Goal: Transaction & Acquisition: Purchase product/service

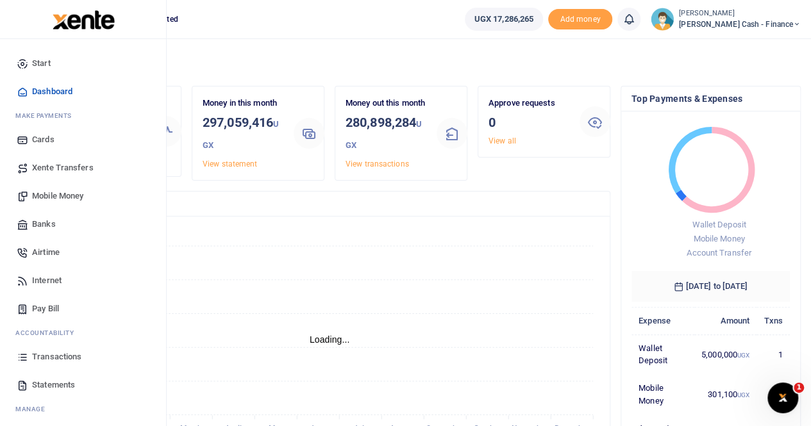
click at [49, 387] on span "Statements" at bounding box center [53, 385] width 43 height 13
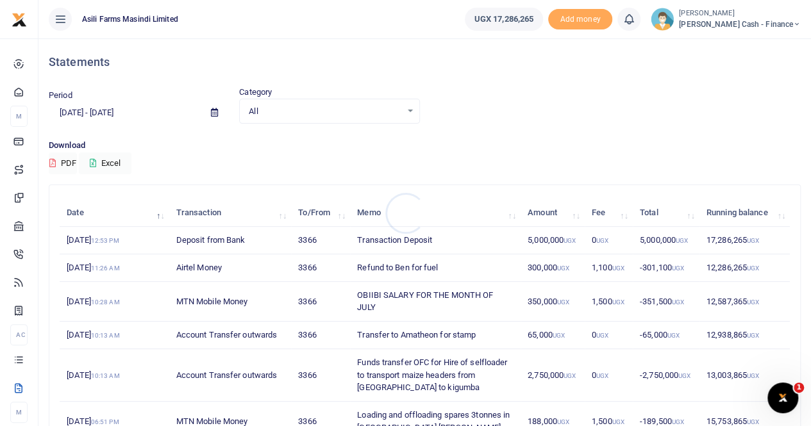
click at [755, 27] on div at bounding box center [405, 213] width 811 height 426
click at [217, 111] on icon at bounding box center [214, 112] width 7 height 8
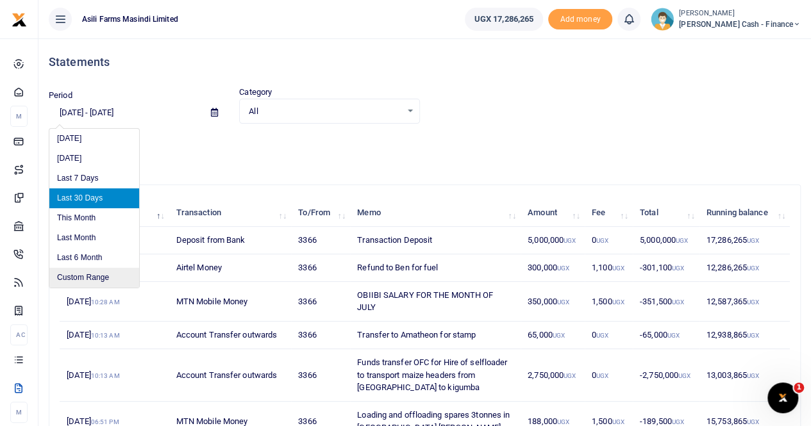
click at [82, 278] on li "Custom Range" at bounding box center [94, 278] width 90 height 20
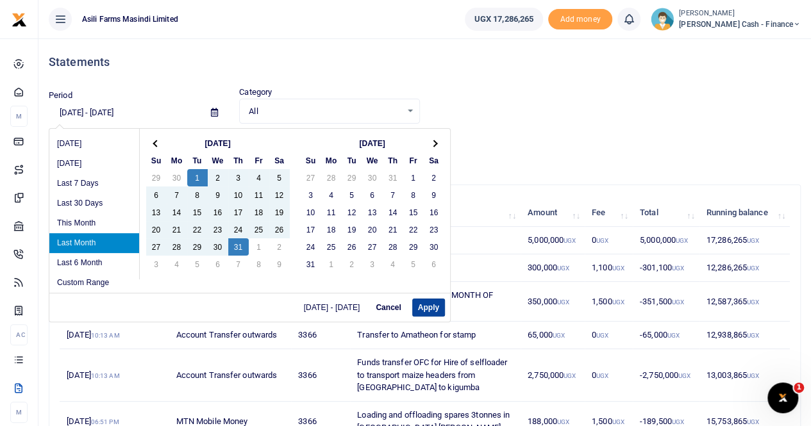
click at [430, 310] on button "Apply" at bounding box center [428, 308] width 33 height 18
type input "07/01/2025 - 07/31/2025"
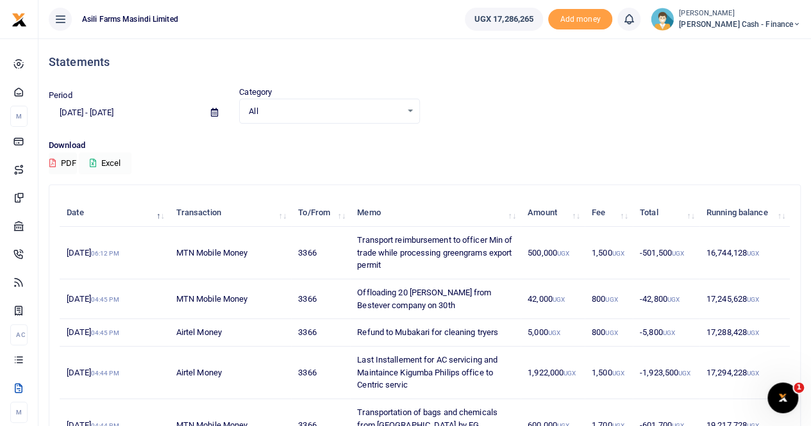
click at [117, 160] on button "Excel" at bounding box center [105, 164] width 53 height 22
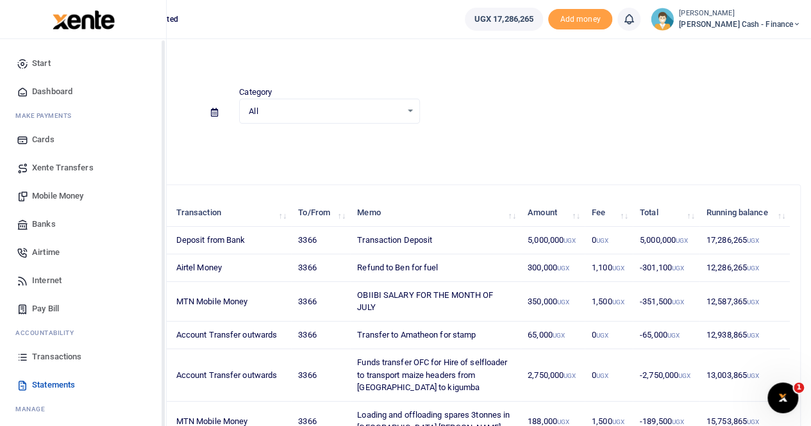
click at [64, 165] on span "Xente Transfers" at bounding box center [63, 168] width 62 height 13
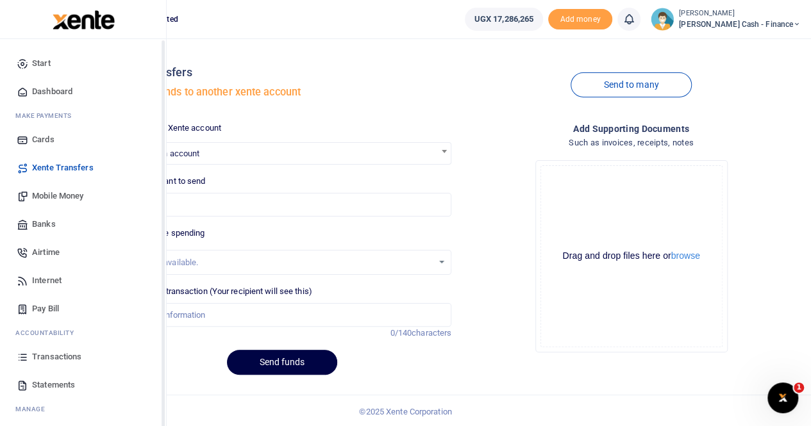
click at [58, 198] on span "Mobile Money" at bounding box center [57, 196] width 51 height 13
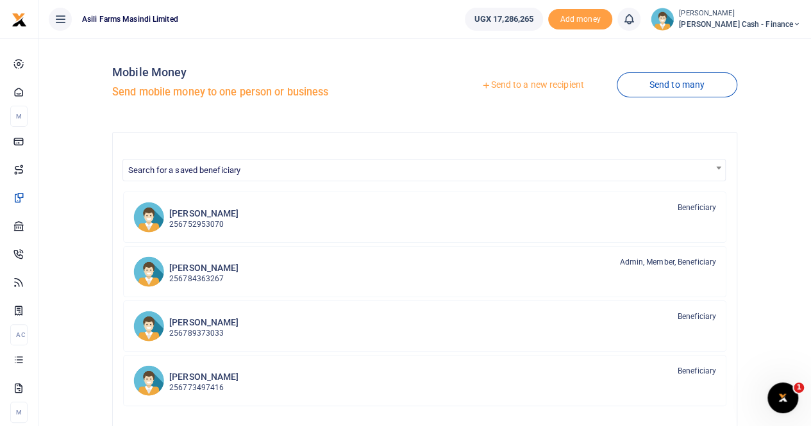
click at [494, 85] on link "Send to a new recipient" at bounding box center [532, 85] width 167 height 23
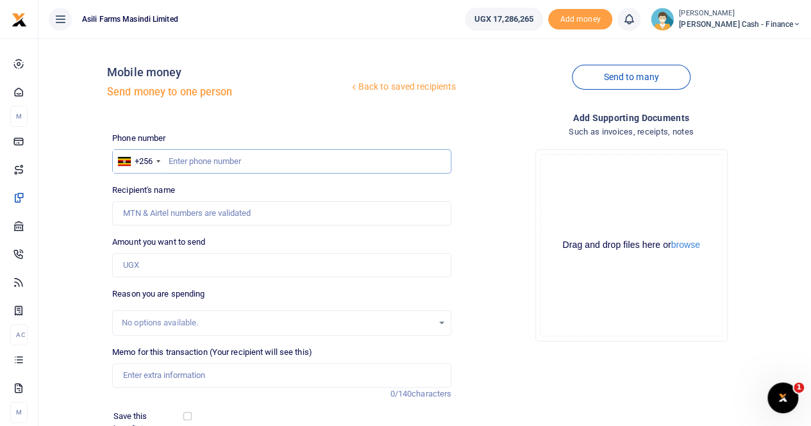
click at [181, 158] on input "text" at bounding box center [281, 161] width 339 height 24
type input "772555897"
type input "Emmanuel Onyango"
type input "772555897"
click at [151, 376] on input "Memo for this transaction (Your recipient will see this)" at bounding box center [281, 376] width 339 height 24
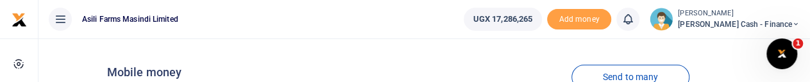
type input "Payment for COA for mission meeting 19th Aughust 2025"
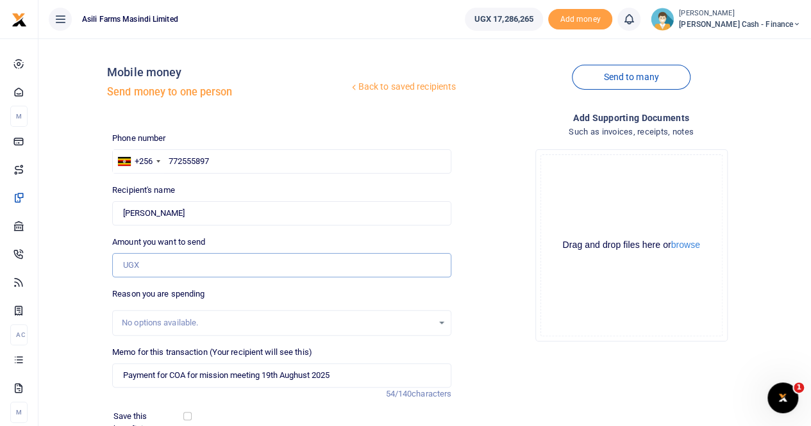
click at [146, 262] on input "Amount you want to send" at bounding box center [281, 265] width 339 height 24
click at [317, 262] on input "3,421,420" at bounding box center [281, 265] width 339 height 24
click at [262, 265] on input "342,142" at bounding box center [281, 265] width 339 height 24
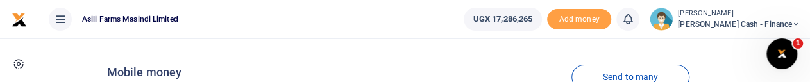
type input "342,142"
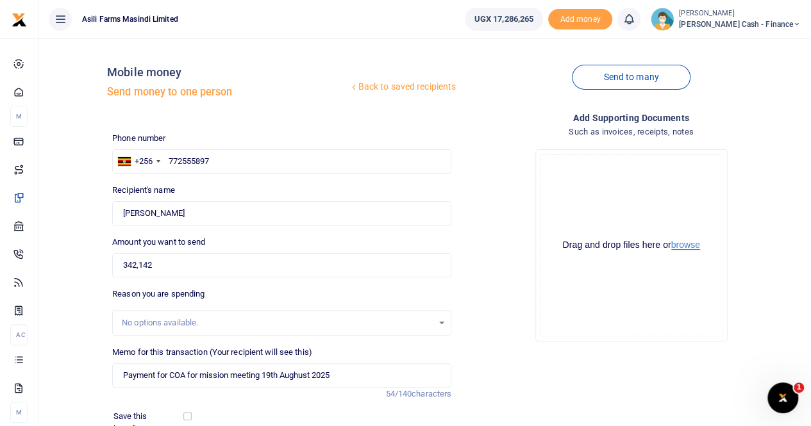
click at [694, 248] on button "browse" at bounding box center [685, 245] width 29 height 10
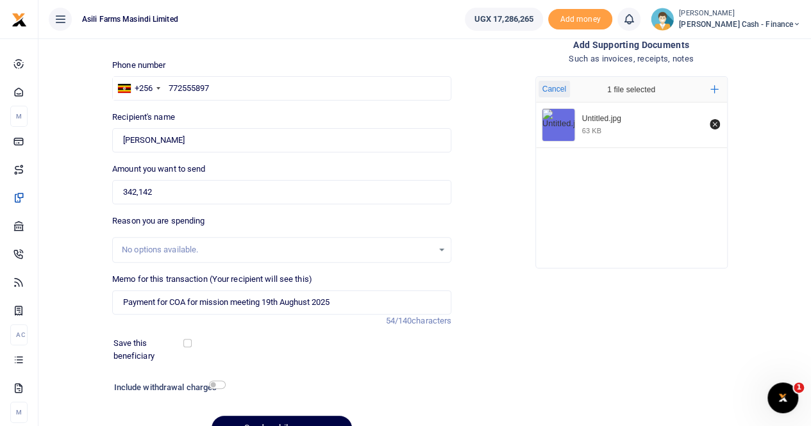
scroll to position [140, 0]
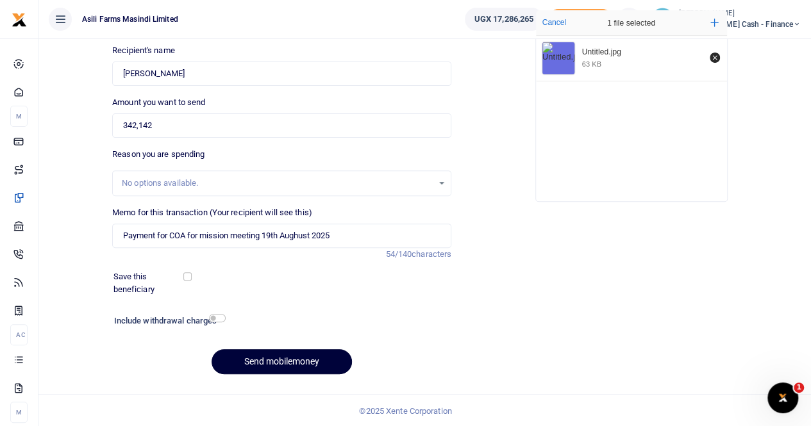
click at [268, 360] on button "Send mobilemoney" at bounding box center [282, 361] width 140 height 25
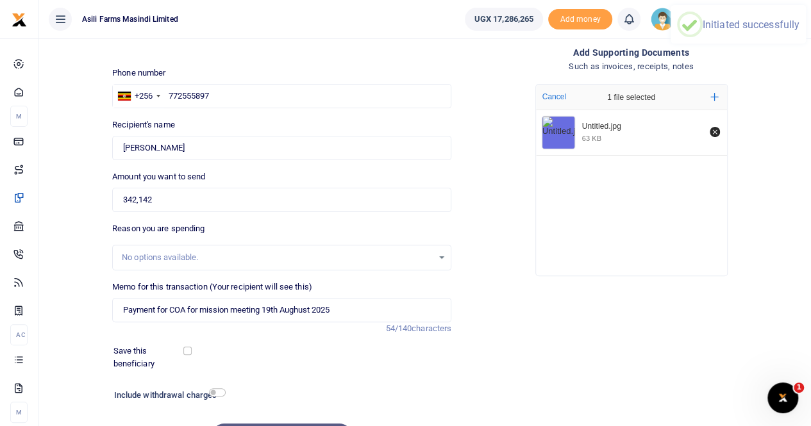
scroll to position [0, 0]
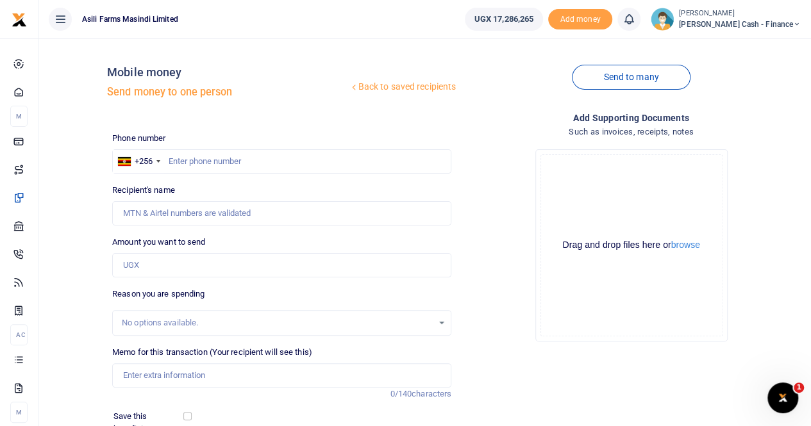
click at [317, 24] on ul "Asili Farms Masindi Limited" at bounding box center [246, 19] width 416 height 38
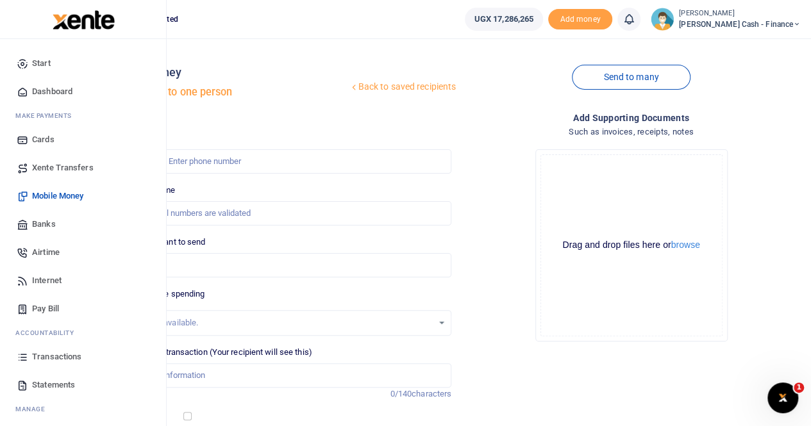
click at [45, 165] on span "Xente Transfers" at bounding box center [63, 168] width 62 height 13
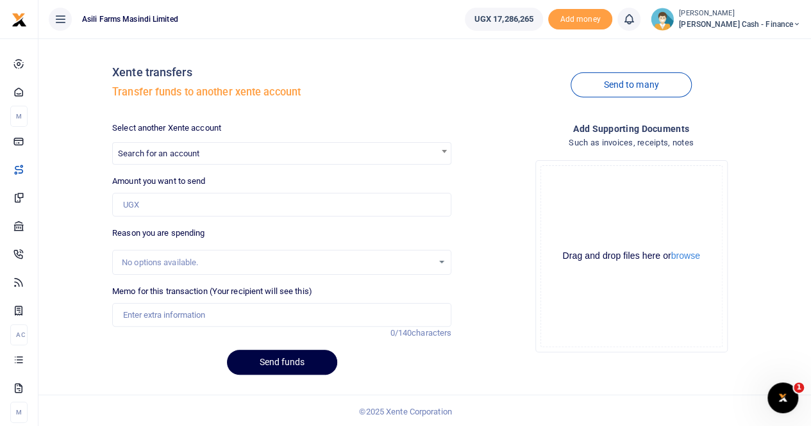
click at [145, 151] on span "Search for an account" at bounding box center [158, 154] width 81 height 10
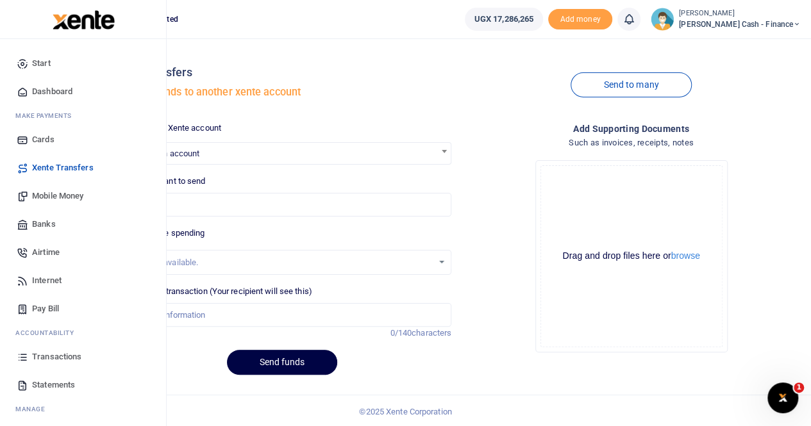
click at [47, 221] on span "Banks" at bounding box center [44, 224] width 24 height 13
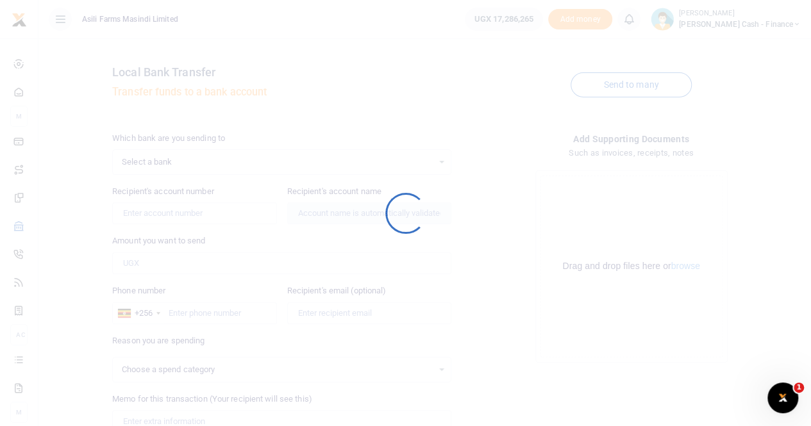
select select
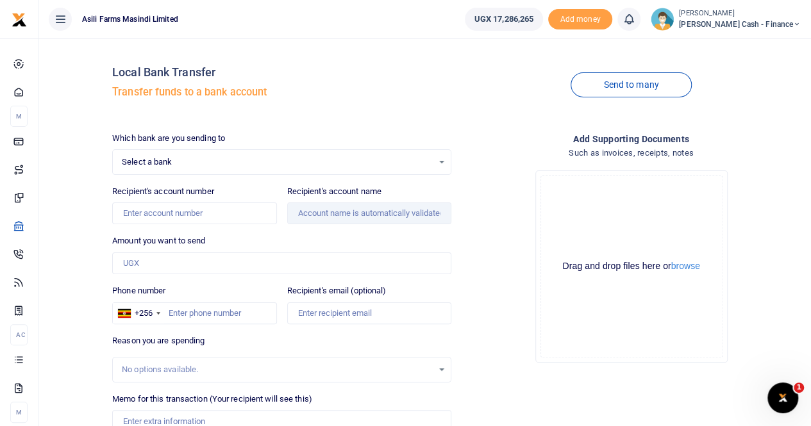
click at [160, 160] on span "Select a bank" at bounding box center [277, 162] width 311 height 13
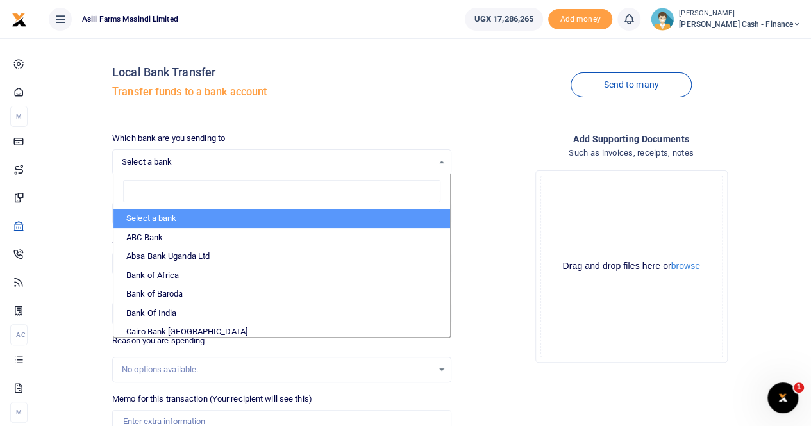
click at [160, 156] on span "Select a bank" at bounding box center [277, 162] width 311 height 13
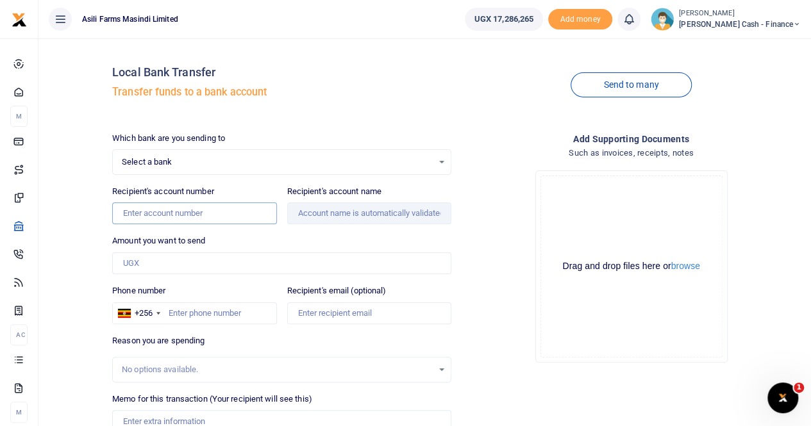
click at [144, 212] on input "Recipient's account number" at bounding box center [194, 214] width 164 height 22
paste input "9030020209371"
type input "9030020209371"
click at [196, 156] on span "Select a bank" at bounding box center [277, 162] width 311 height 13
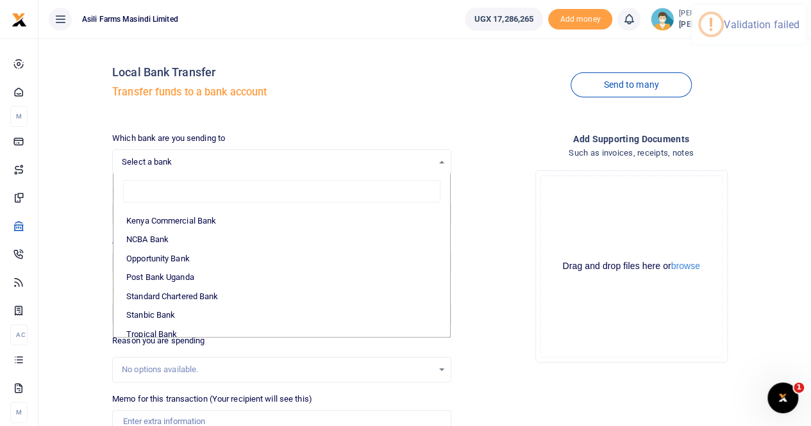
scroll to position [382, 0]
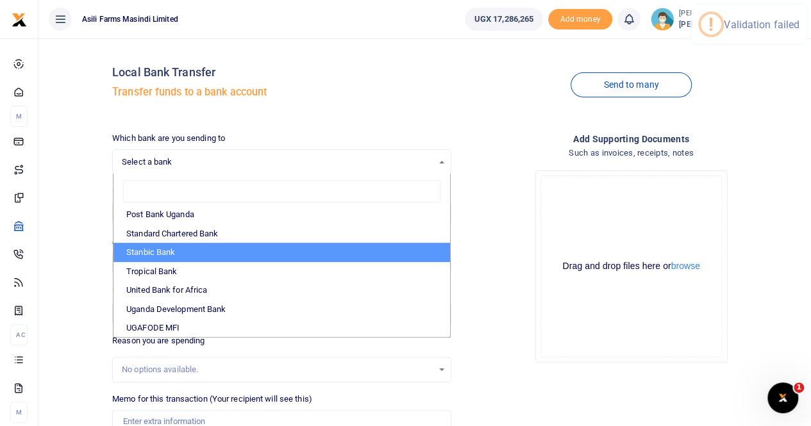
click at [162, 253] on li "Stanbic Bank" at bounding box center [282, 252] width 337 height 19
select select "STANBIC"
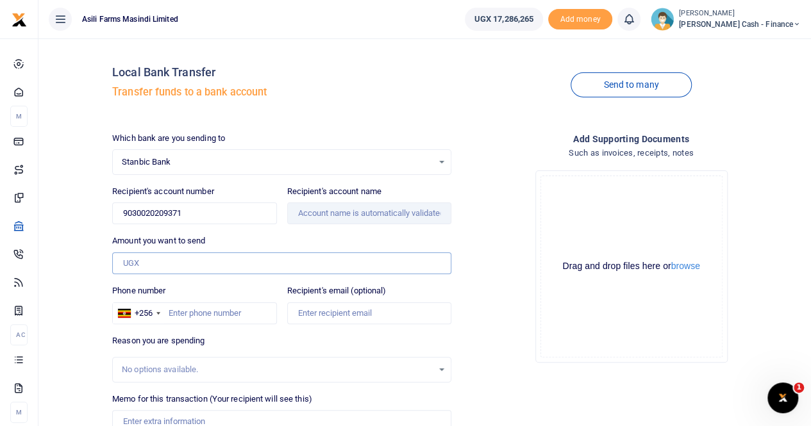
click at [154, 260] on input "Amount you want to send" at bounding box center [281, 264] width 339 height 22
paste input "165,000"
type input "165,000"
click at [185, 316] on input "Phone number" at bounding box center [194, 314] width 164 height 22
type input "759515822"
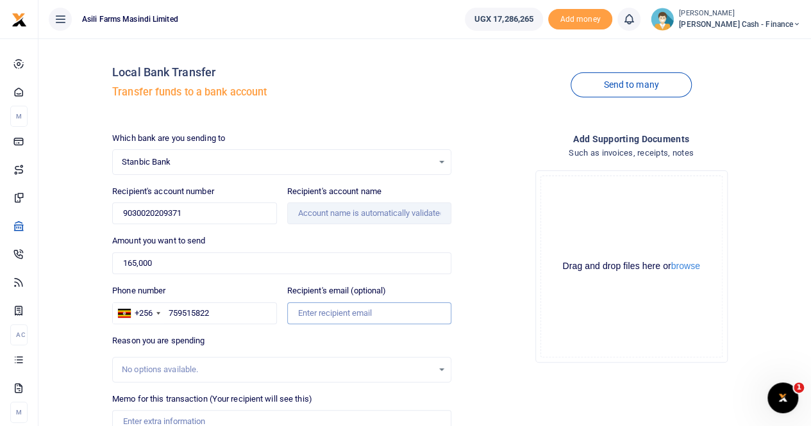
click at [400, 307] on input "Recipient's email (optional)" at bounding box center [369, 314] width 164 height 22
type input "ankunda.pricillah@agilis-partners.com"
click at [314, 214] on input "Recipient's account name" at bounding box center [369, 214] width 164 height 22
click at [302, 211] on input "Recipient's account name" at bounding box center [369, 214] width 164 height 22
click at [303, 215] on input "Recipient's account name" at bounding box center [369, 214] width 164 height 22
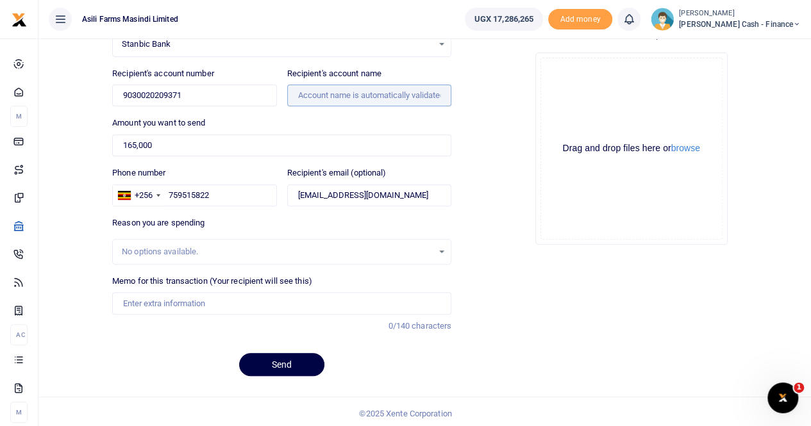
scroll to position [119, 0]
click at [146, 299] on input "Memo for this transaction (Your recipient will see this)" at bounding box center [281, 303] width 339 height 22
paste input "Job Abvert for Finance and Accounting Manager"
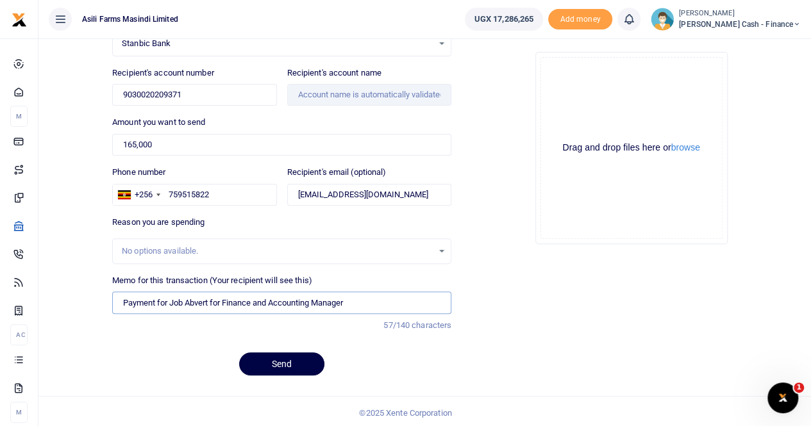
type input "Payment for Job Abvert for Finance and Accounting Manager"
click at [305, 92] on input "Recipient's account name" at bounding box center [369, 95] width 164 height 22
click at [305, 91] on input "Recipient's account name" at bounding box center [369, 95] width 164 height 22
click at [686, 149] on button "browse" at bounding box center [685, 148] width 29 height 10
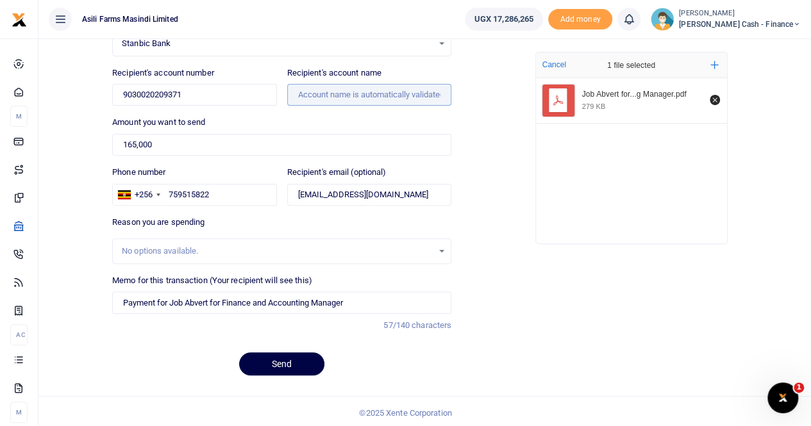
click at [321, 89] on input "Recipient's account name" at bounding box center [369, 95] width 164 height 22
click at [321, 90] on input "Recipient's account name" at bounding box center [369, 95] width 164 height 22
click at [311, 96] on input "Recipient's account name" at bounding box center [369, 95] width 164 height 22
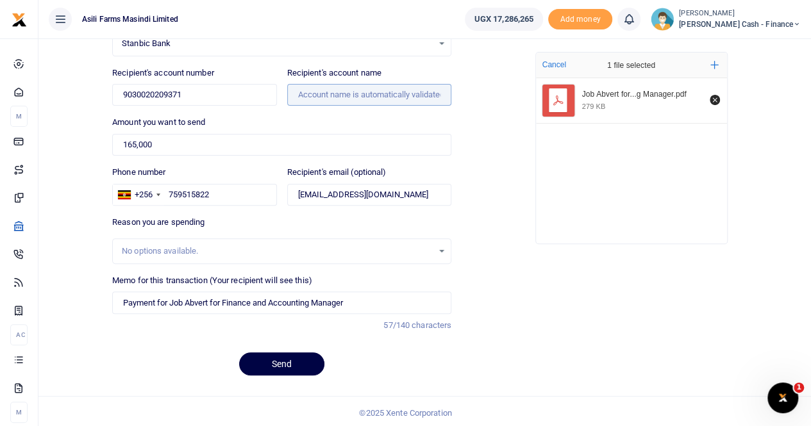
click at [311, 96] on input "Recipient's account name" at bounding box center [369, 95] width 164 height 22
click at [200, 94] on input "9030020209371" at bounding box center [194, 95] width 164 height 22
click at [121, 93] on input "9030020209371" at bounding box center [194, 95] width 164 height 22
click at [228, 95] on input "9030020209371" at bounding box center [194, 95] width 164 height 22
type input "9030020209371"
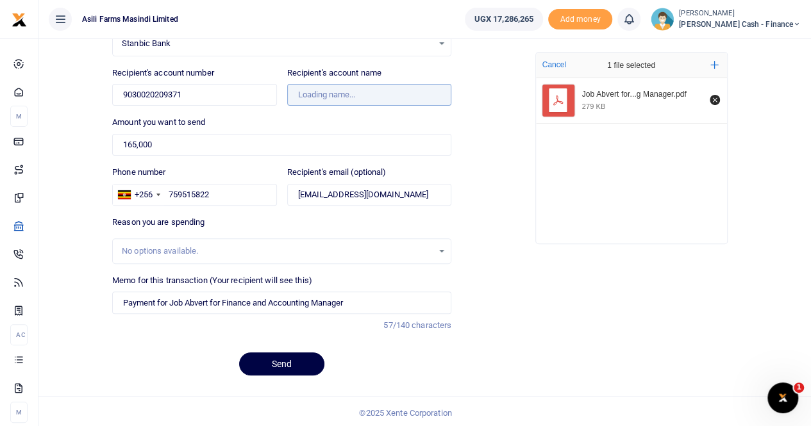
click at [308, 91] on input "Recipient's account name" at bounding box center [369, 95] width 164 height 22
type input "Brightermonday Uganda Limited"
click at [272, 357] on button "Send" at bounding box center [281, 364] width 85 height 23
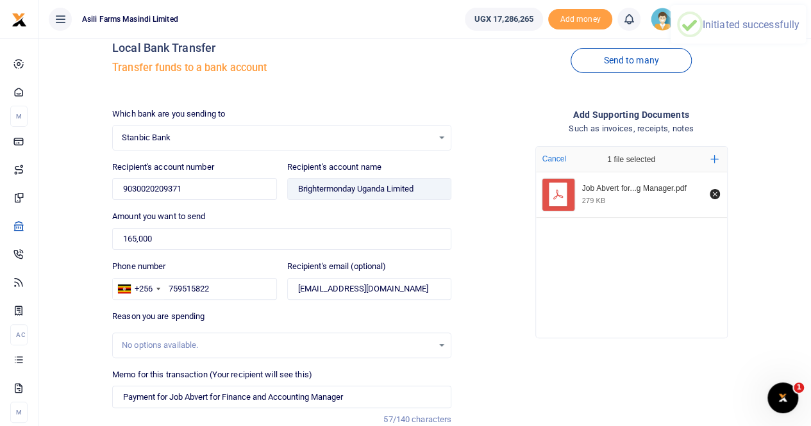
scroll to position [0, 0]
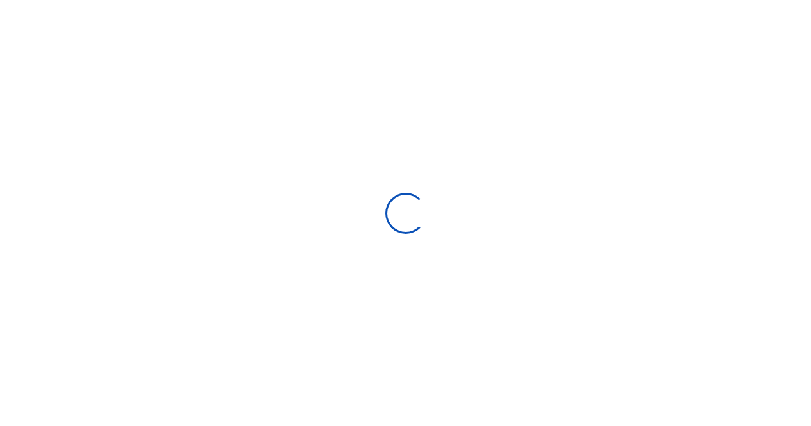
select select
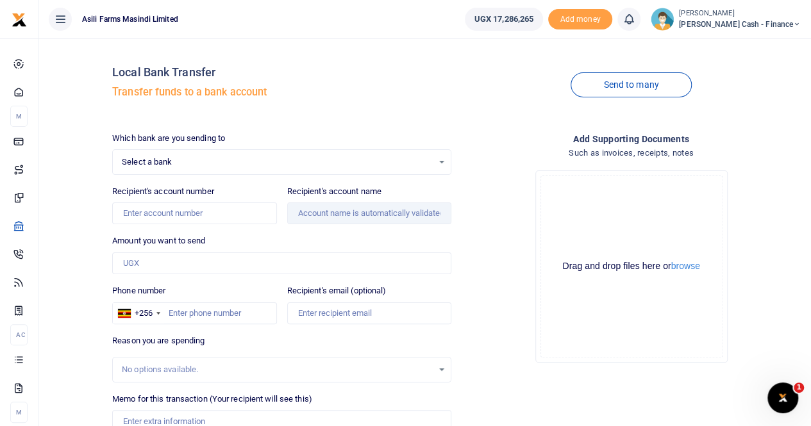
click at [737, 15] on small "[PERSON_NAME]" at bounding box center [740, 13] width 122 height 11
click at [732, 47] on link "Switch accounts" at bounding box center [709, 47] width 101 height 18
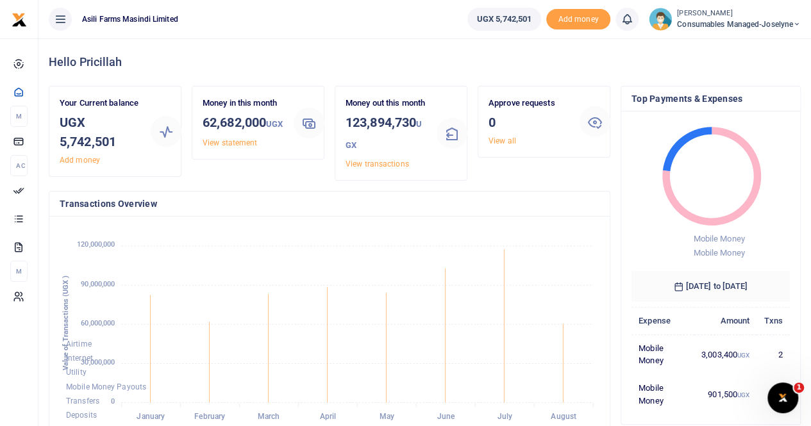
click at [541, 134] on div "Approve requests 0 View all" at bounding box center [529, 122] width 91 height 50
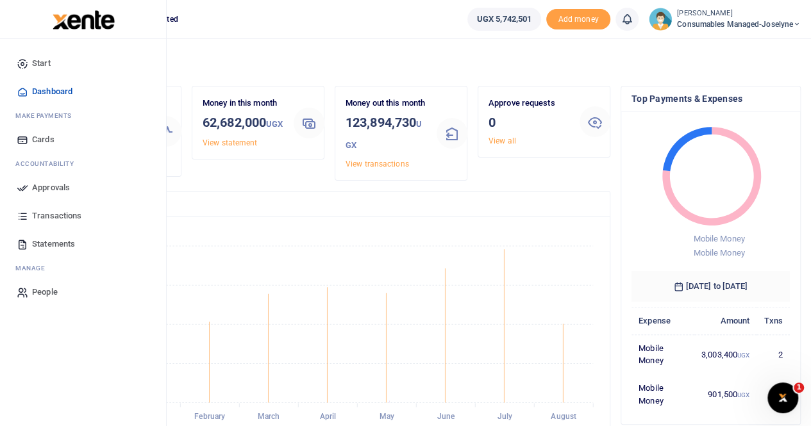
click at [57, 212] on span "Transactions" at bounding box center [56, 216] width 49 height 13
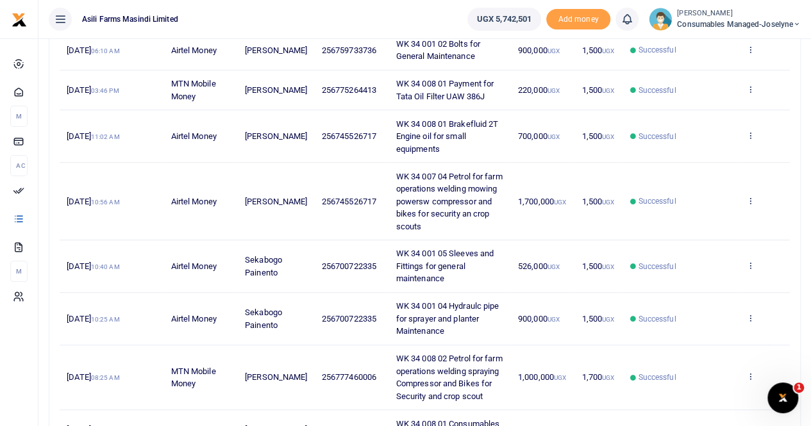
scroll to position [435, 0]
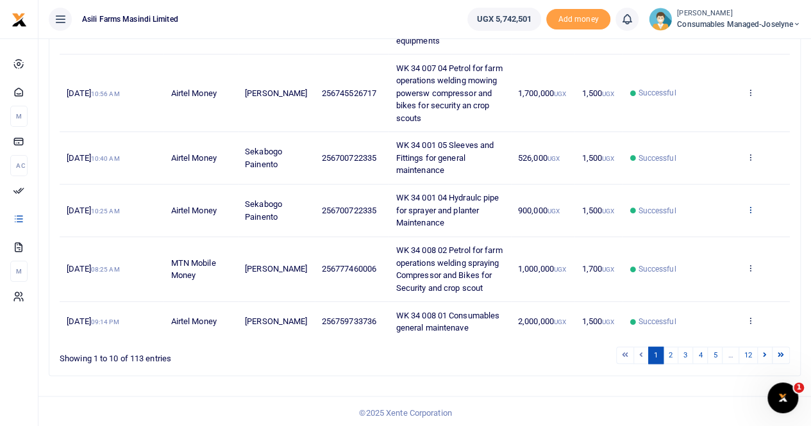
click at [752, 206] on icon at bounding box center [750, 209] width 8 height 9
click at [687, 228] on link "View details" at bounding box center [703, 230] width 101 height 18
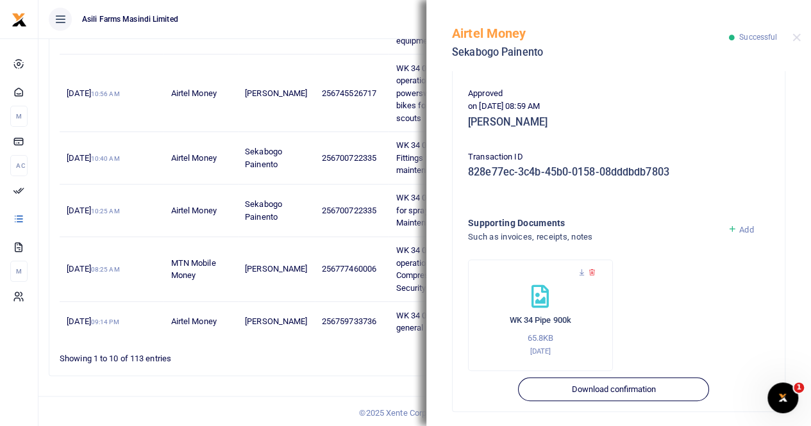
scroll to position [321, 0]
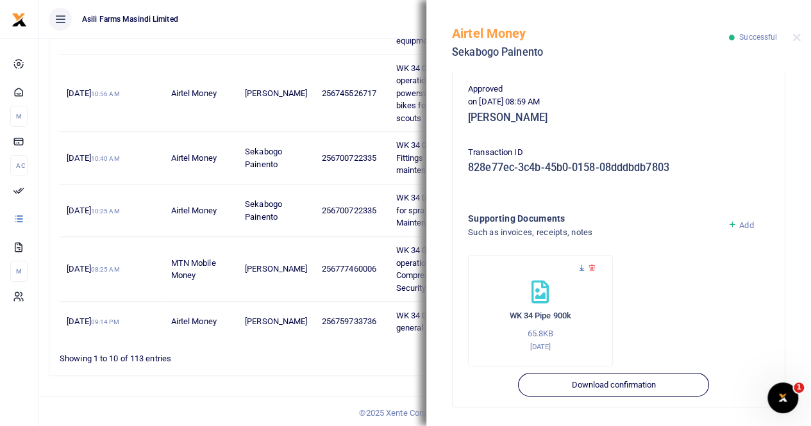
click at [581, 266] on icon at bounding box center [582, 268] width 8 height 8
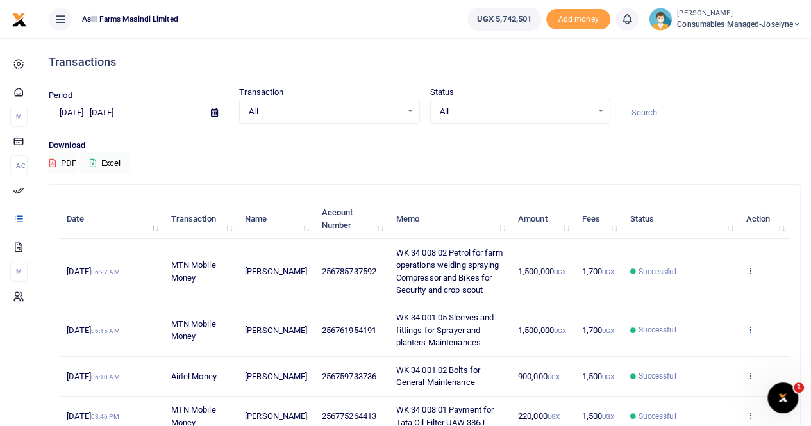
click at [750, 326] on icon at bounding box center [750, 329] width 8 height 9
click at [701, 347] on link "View details" at bounding box center [703, 351] width 101 height 18
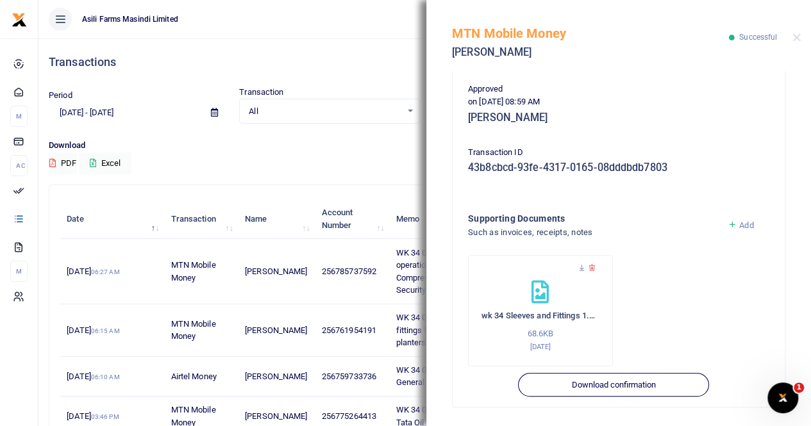
scroll to position [321, 0]
click at [582, 265] on icon at bounding box center [582, 268] width 8 height 8
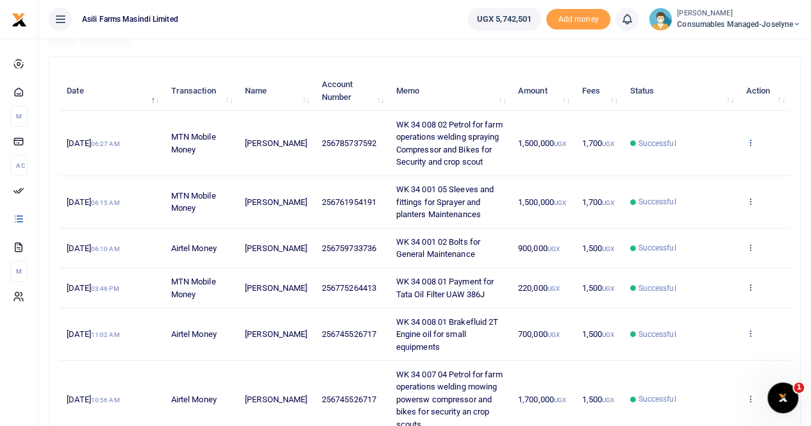
click at [746, 138] on icon at bounding box center [750, 142] width 8 height 9
click at [707, 162] on link "View details" at bounding box center [703, 164] width 101 height 18
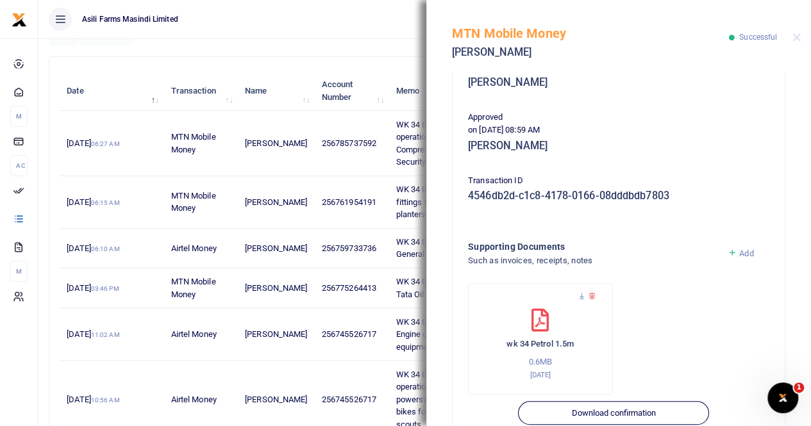
scroll to position [321, 0]
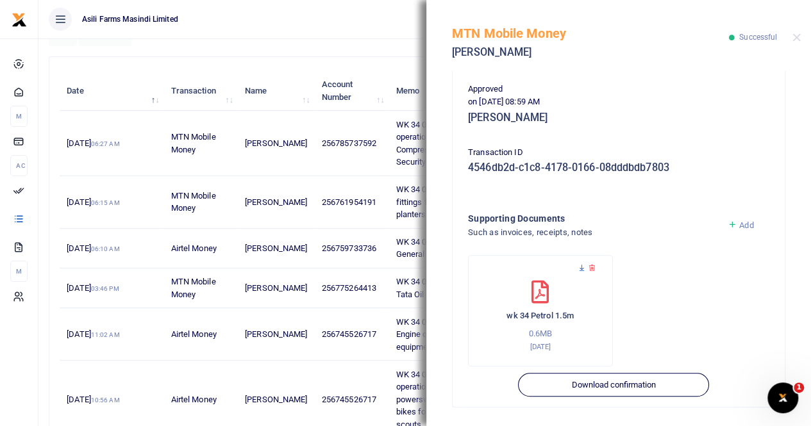
click at [578, 267] on icon at bounding box center [582, 268] width 8 height 8
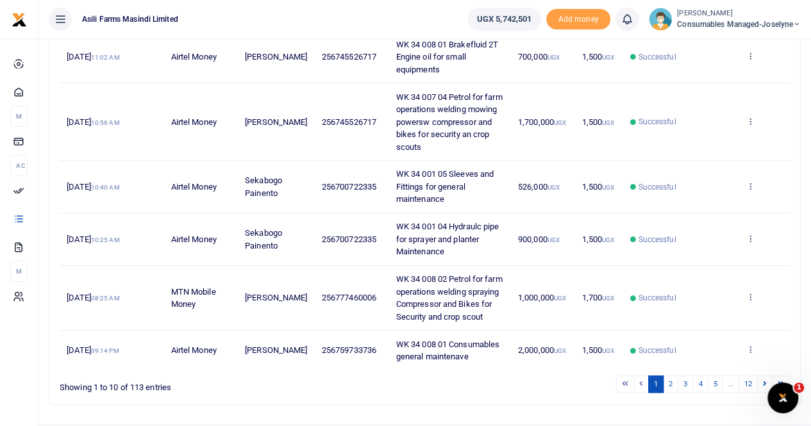
scroll to position [435, 0]
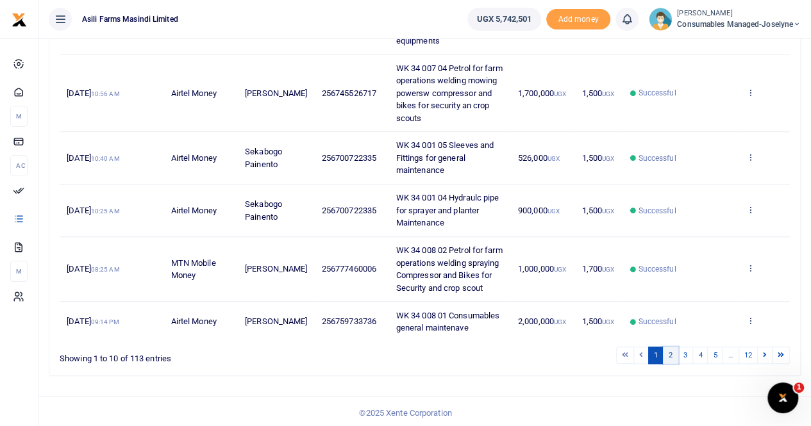
click at [675, 353] on link "2" at bounding box center [670, 355] width 15 height 17
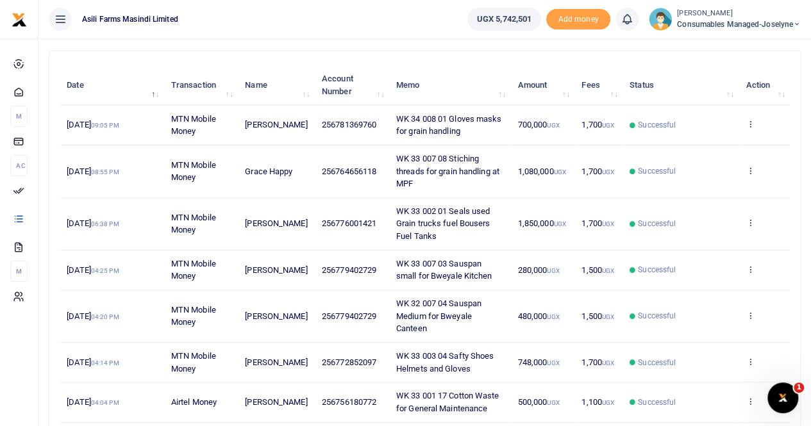
scroll to position [155, 0]
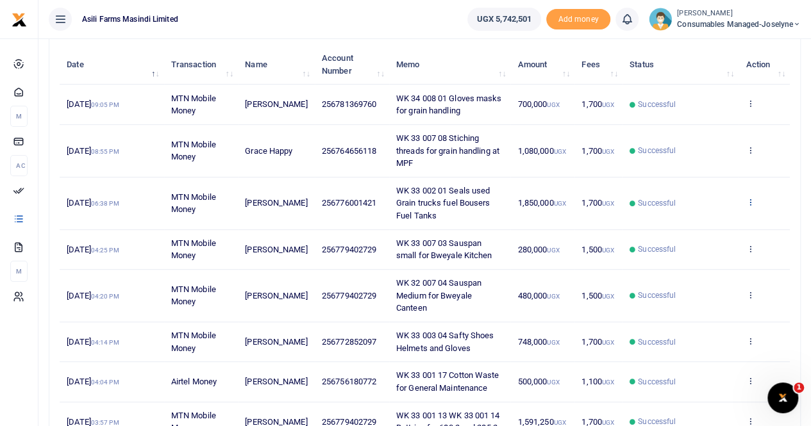
click at [748, 199] on icon at bounding box center [750, 202] width 8 height 9
click at [711, 219] on link "View details" at bounding box center [703, 224] width 101 height 18
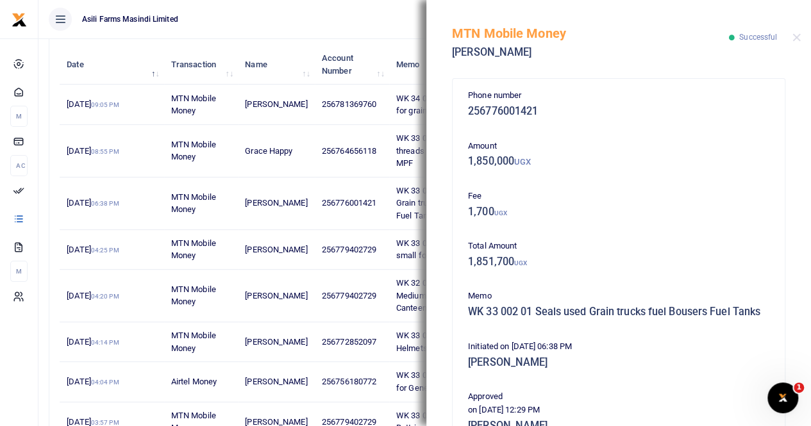
scroll to position [321, 0]
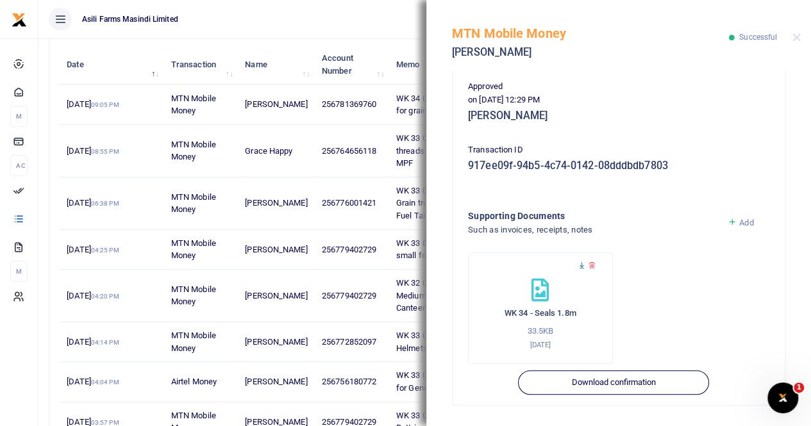
click at [578, 267] on icon at bounding box center [582, 266] width 8 height 8
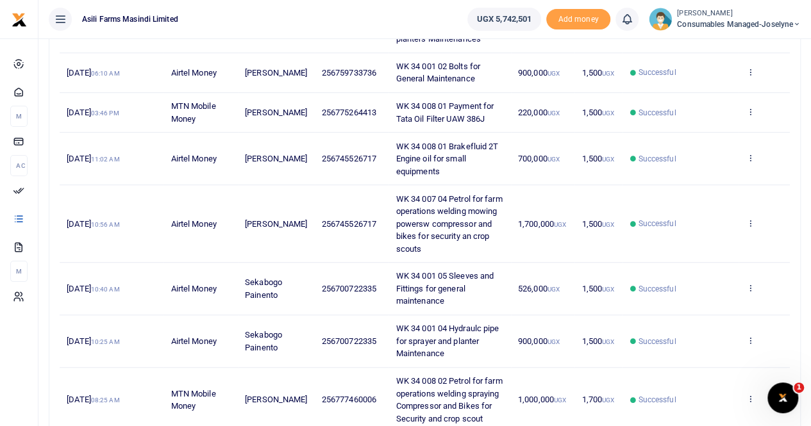
scroll to position [321, 0]
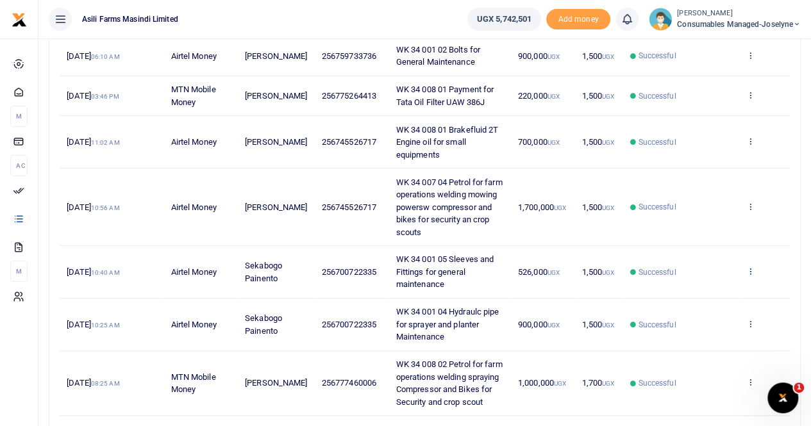
click at [751, 269] on icon at bounding box center [750, 271] width 8 height 9
click at [694, 292] on link "View details" at bounding box center [703, 292] width 101 height 18
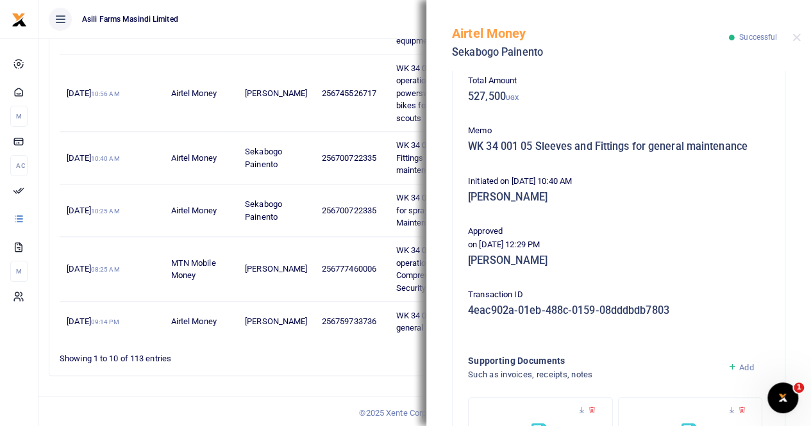
scroll to position [257, 0]
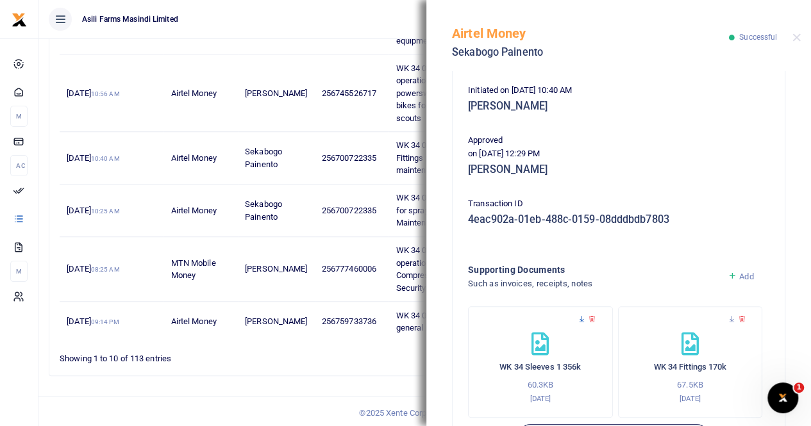
click at [582, 319] on icon at bounding box center [582, 320] width 8 height 8
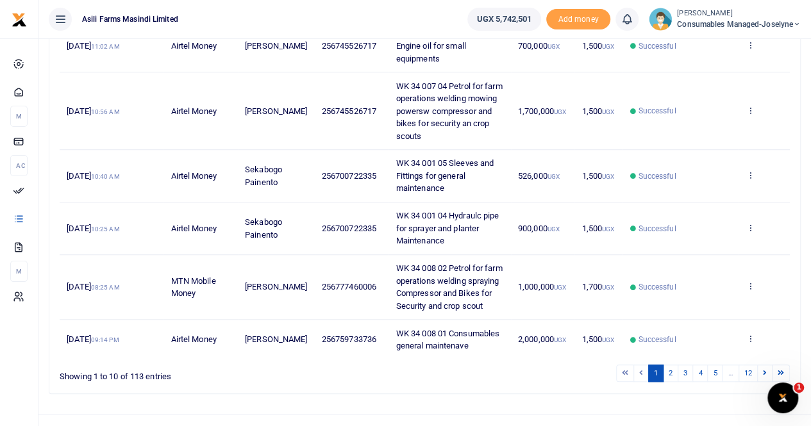
scroll to position [435, 0]
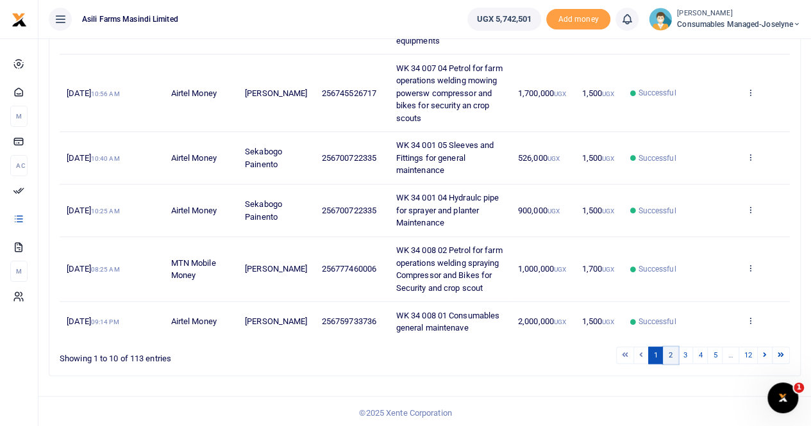
click at [673, 351] on link "2" at bounding box center [670, 355] width 15 height 17
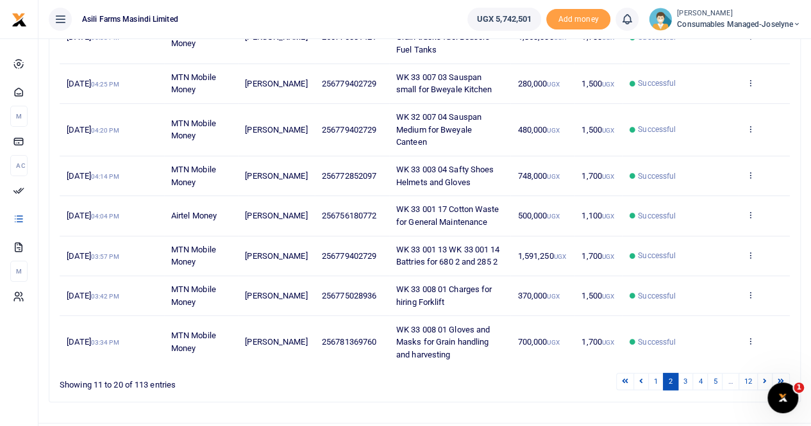
scroll to position [347, 0]
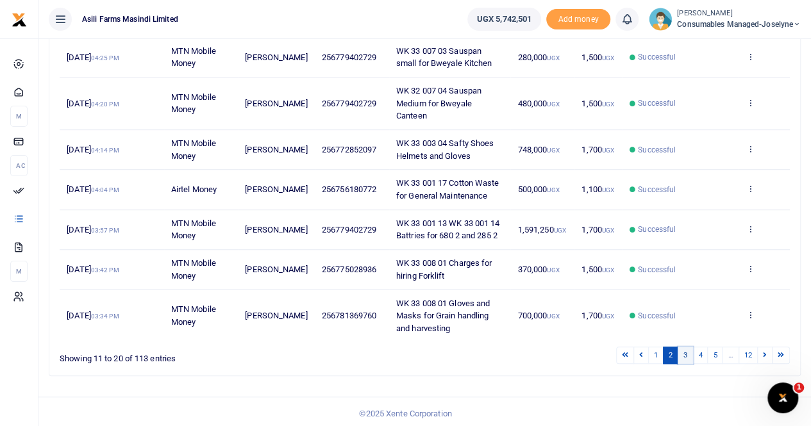
click at [685, 351] on link "3" at bounding box center [685, 355] width 15 height 17
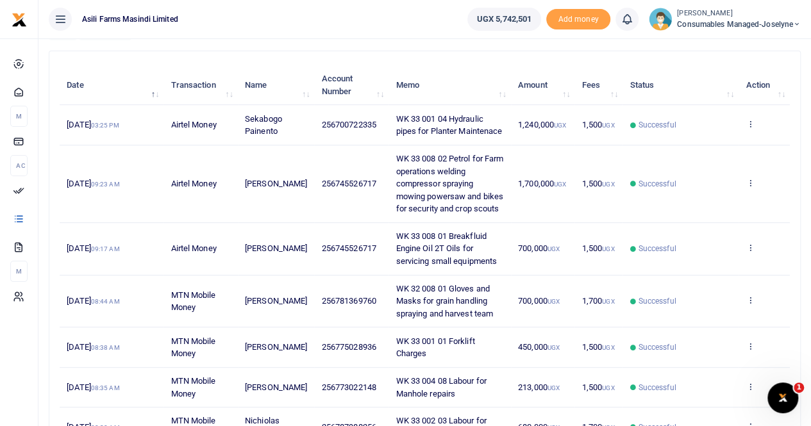
scroll to position [114, 0]
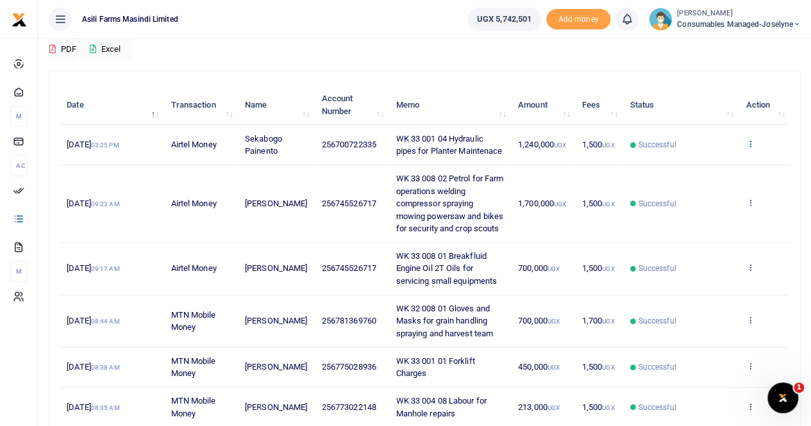
click at [748, 142] on icon at bounding box center [750, 143] width 8 height 9
click at [691, 165] on link "View details" at bounding box center [703, 166] width 101 height 18
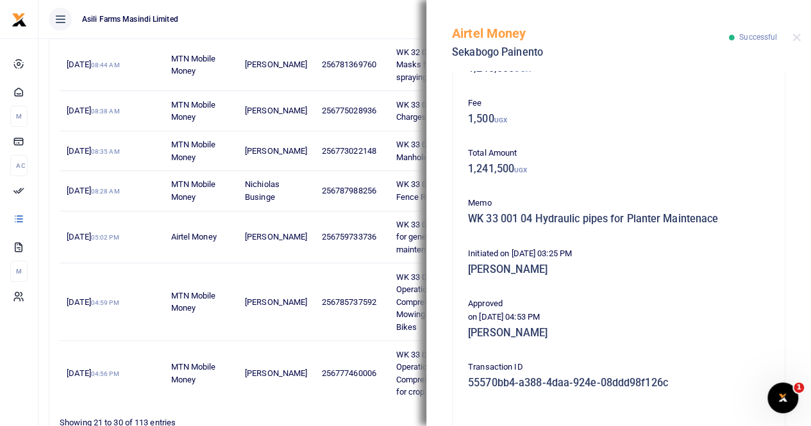
scroll to position [257, 0]
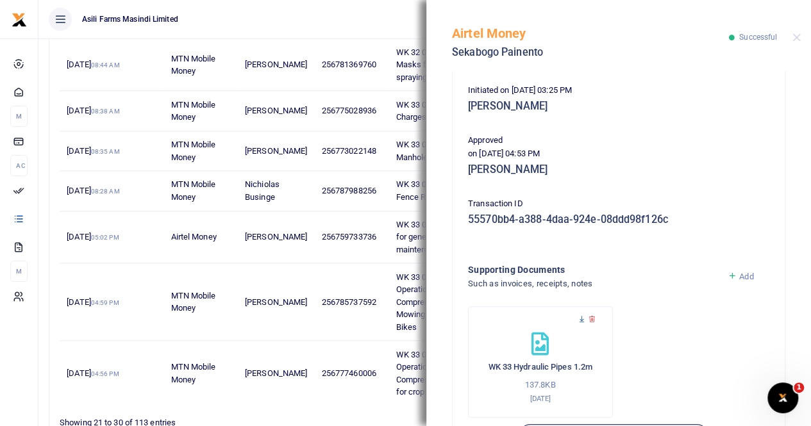
click at [578, 318] on icon at bounding box center [582, 320] width 8 height 8
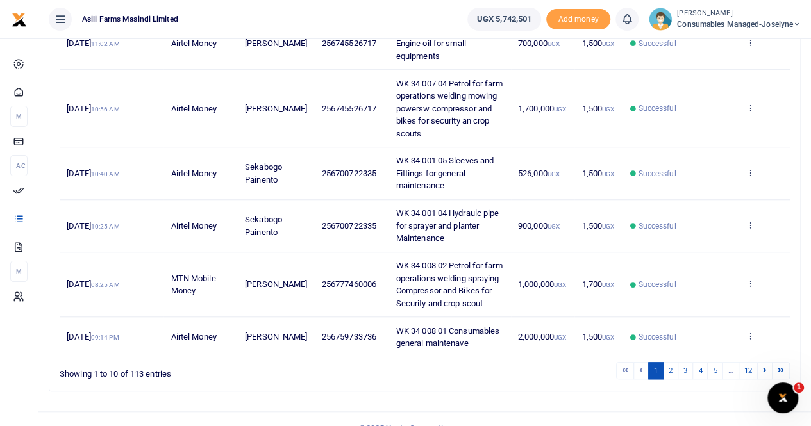
scroll to position [435, 0]
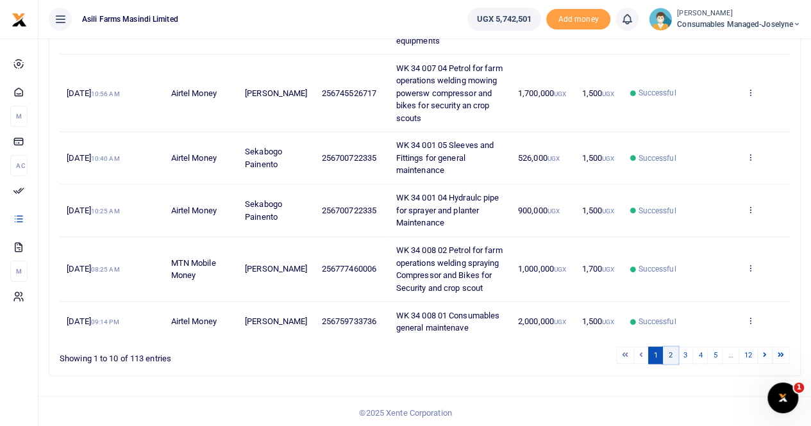
click at [671, 352] on link "2" at bounding box center [670, 355] width 15 height 17
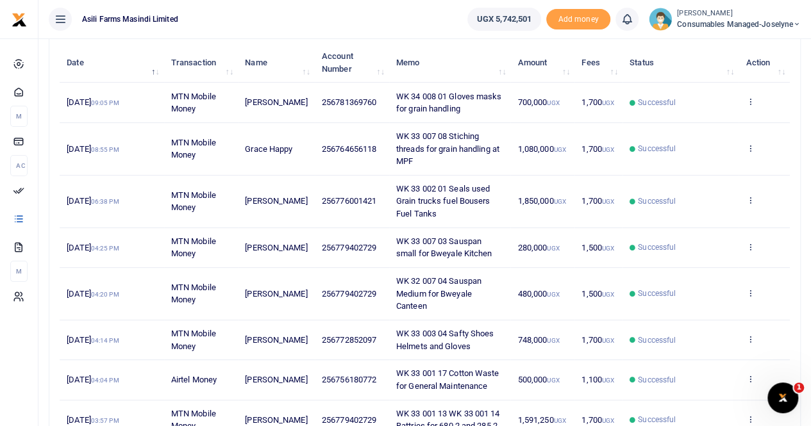
scroll to position [26, 0]
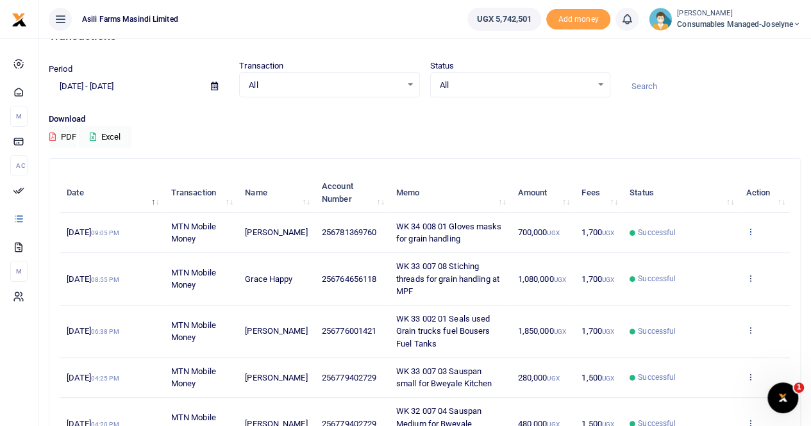
click at [752, 230] on icon at bounding box center [750, 231] width 8 height 9
click at [705, 251] on link "View details" at bounding box center [703, 254] width 101 height 18
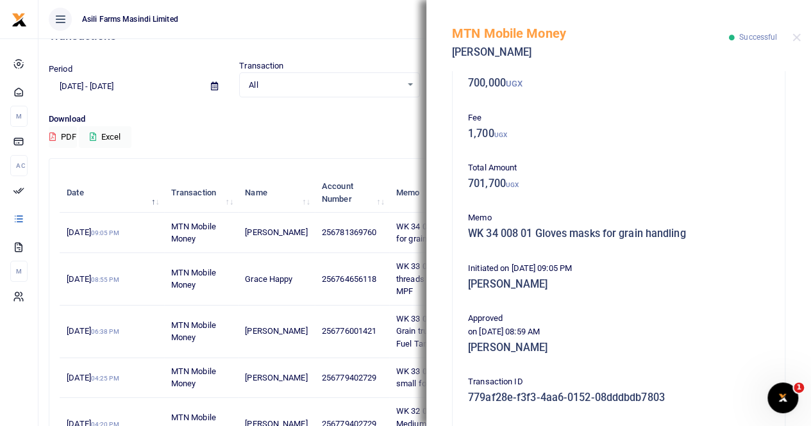
scroll to position [309, 0]
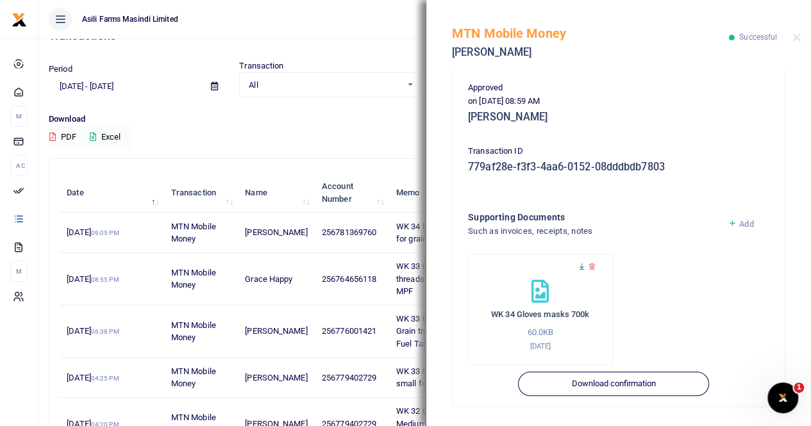
click at [580, 265] on icon at bounding box center [582, 267] width 8 height 8
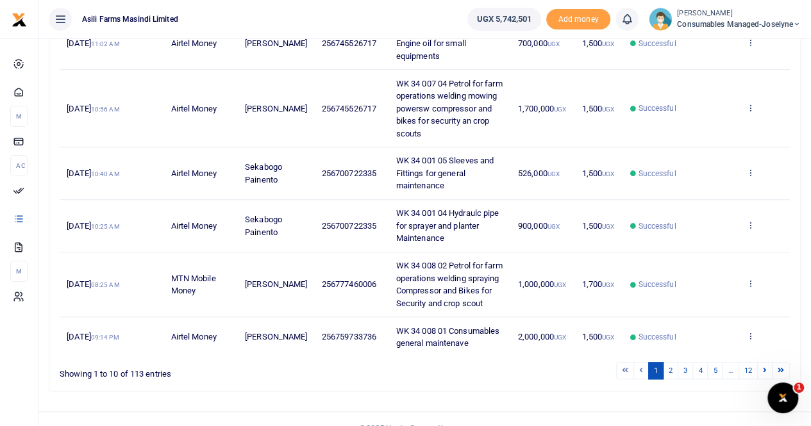
scroll to position [435, 0]
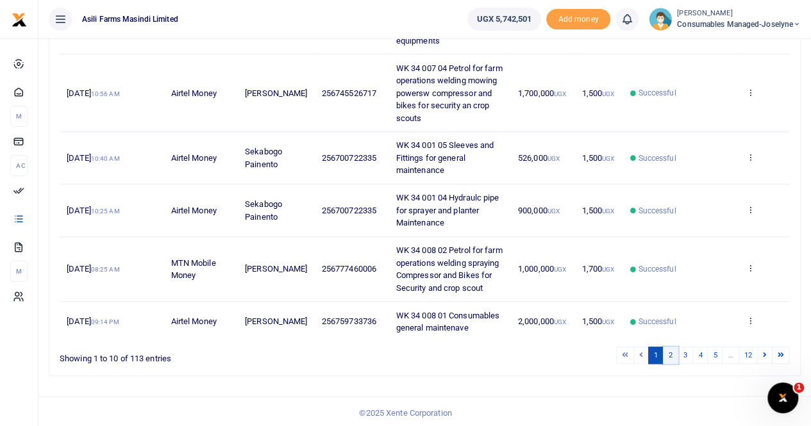
click at [671, 351] on link "2" at bounding box center [670, 355] width 15 height 17
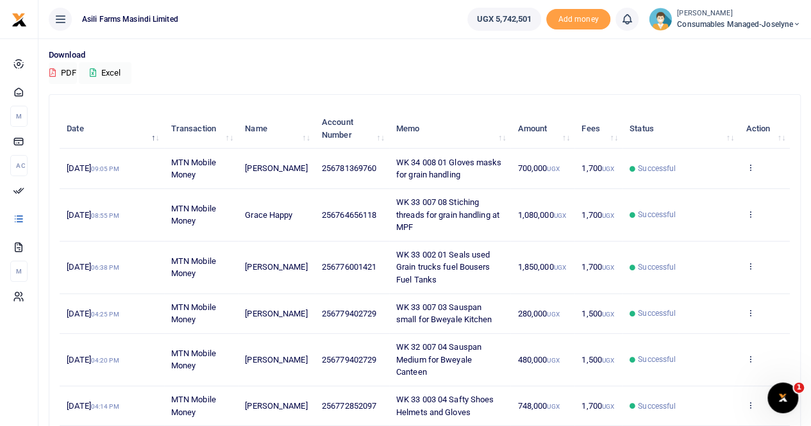
scroll to position [26, 0]
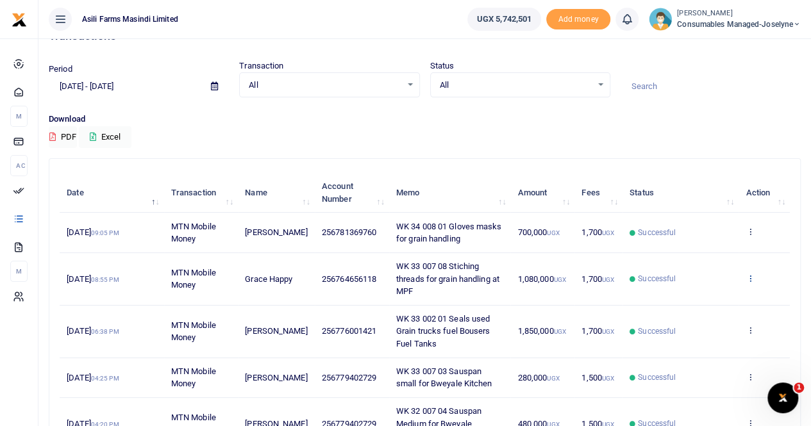
click at [753, 274] on icon at bounding box center [750, 278] width 8 height 9
click at [700, 297] on link "View details" at bounding box center [703, 299] width 101 height 18
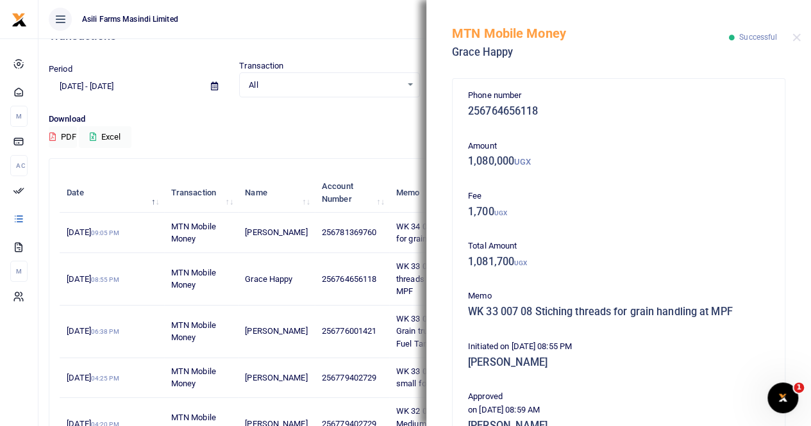
scroll to position [309, 0]
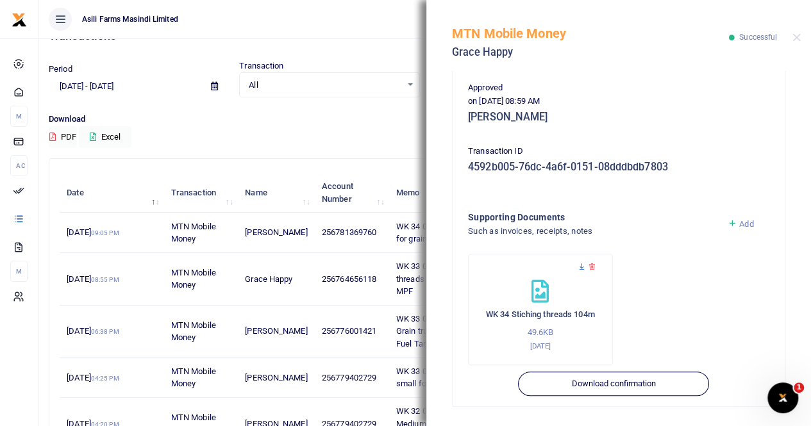
click at [580, 264] on icon at bounding box center [582, 267] width 8 height 8
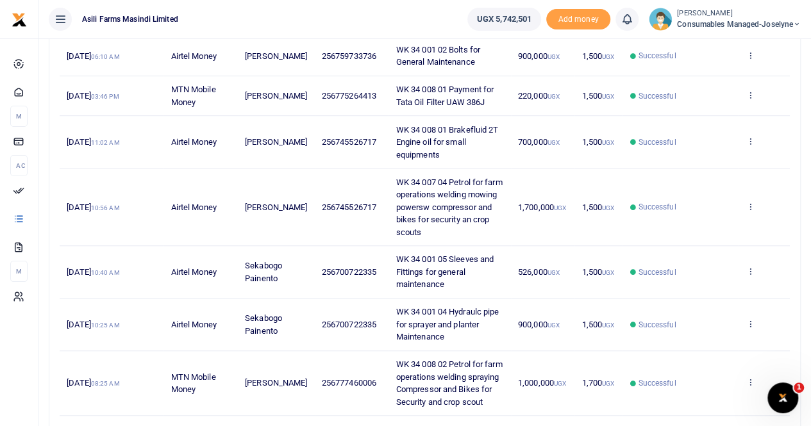
scroll to position [435, 0]
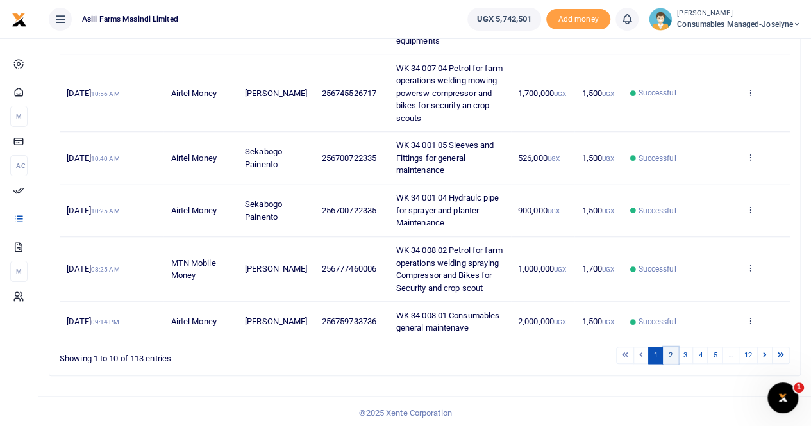
click at [675, 353] on link "2" at bounding box center [670, 355] width 15 height 17
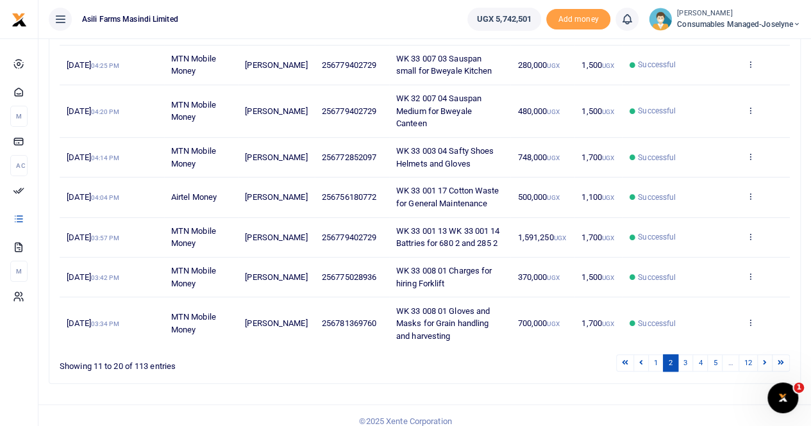
scroll to position [347, 0]
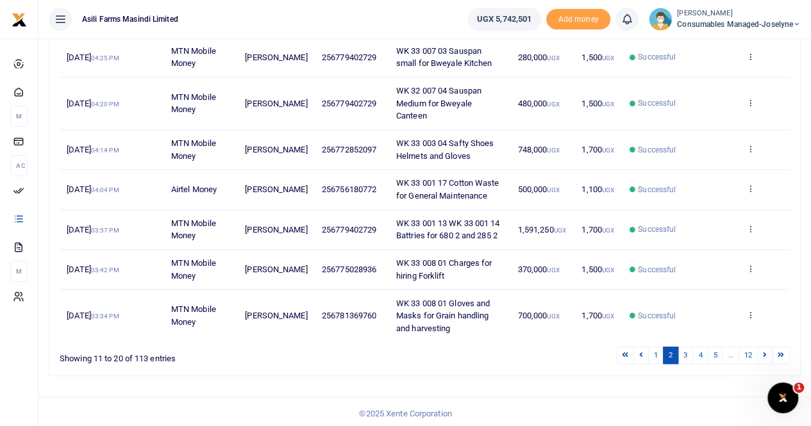
click at [750, 265] on icon at bounding box center [750, 268] width 8 height 9
click at [703, 287] on link "View details" at bounding box center [703, 289] width 101 height 18
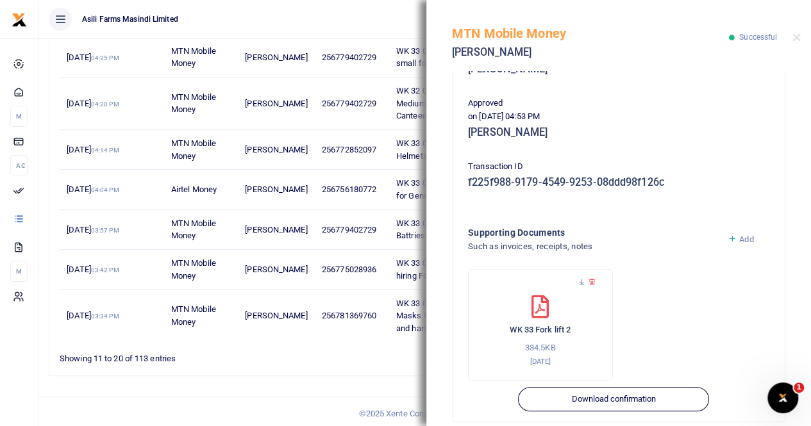
scroll to position [309, 0]
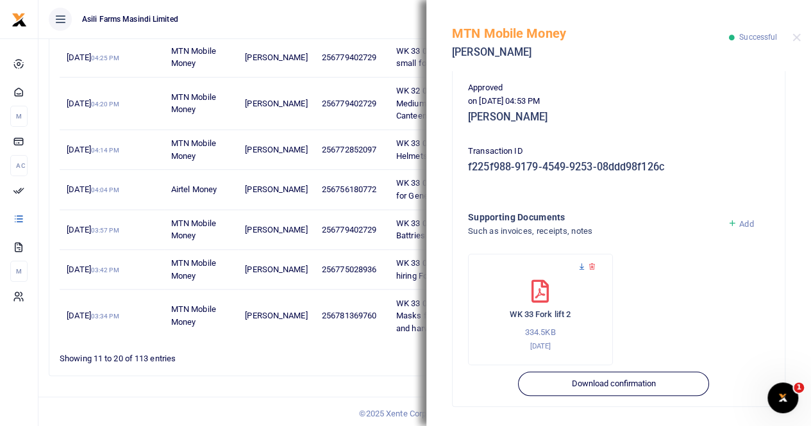
click at [582, 267] on icon at bounding box center [582, 267] width 8 height 8
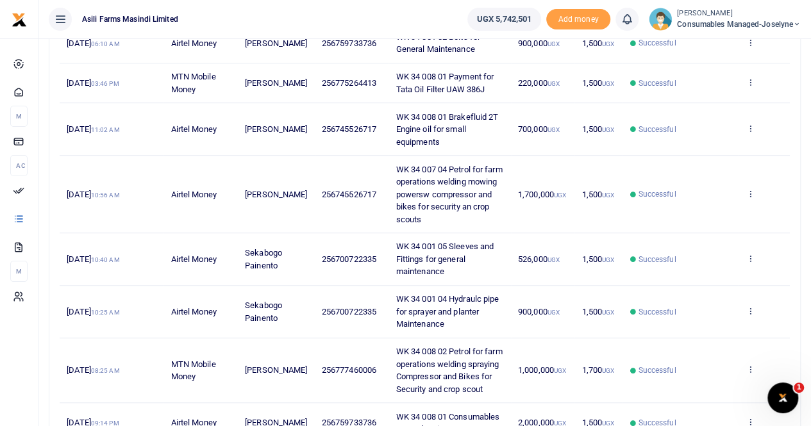
scroll to position [435, 0]
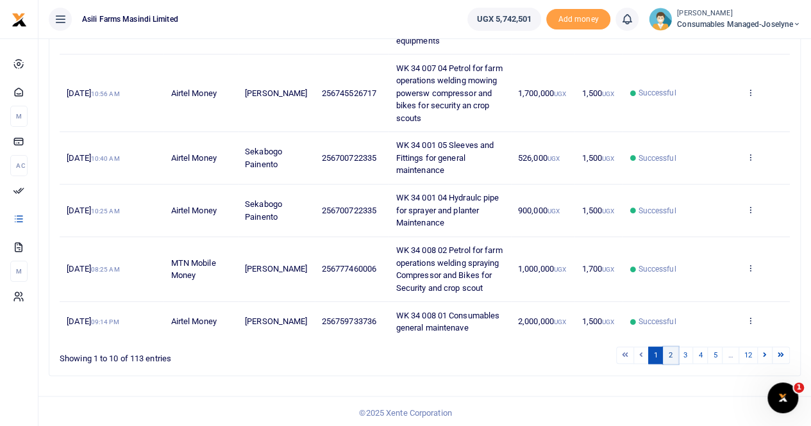
click at [673, 352] on link "2" at bounding box center [670, 355] width 15 height 17
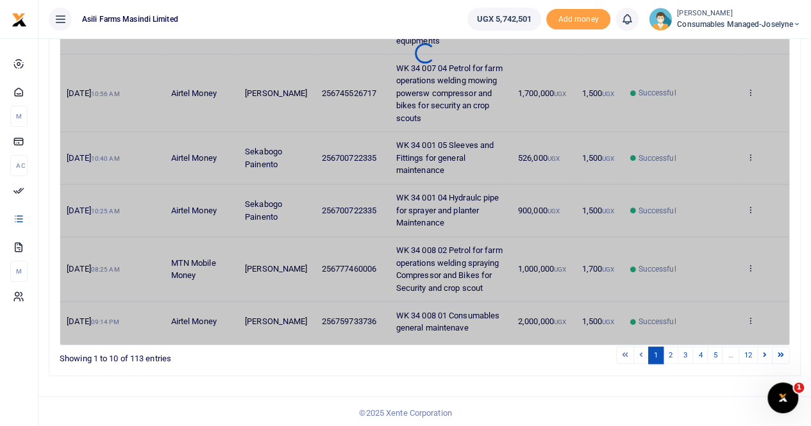
scroll to position [347, 0]
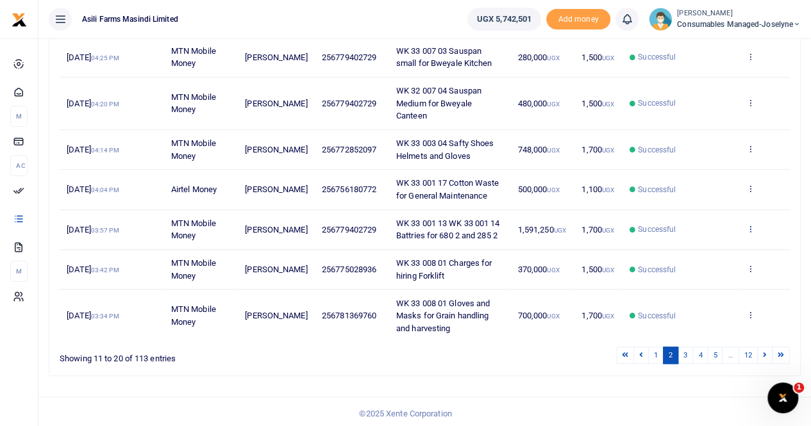
click at [749, 224] on icon at bounding box center [750, 228] width 8 height 9
click at [702, 246] on link "View details" at bounding box center [703, 249] width 101 height 18
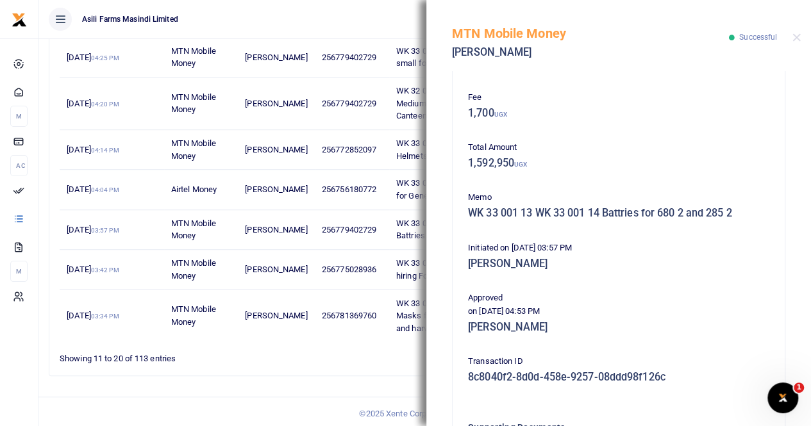
scroll to position [309, 0]
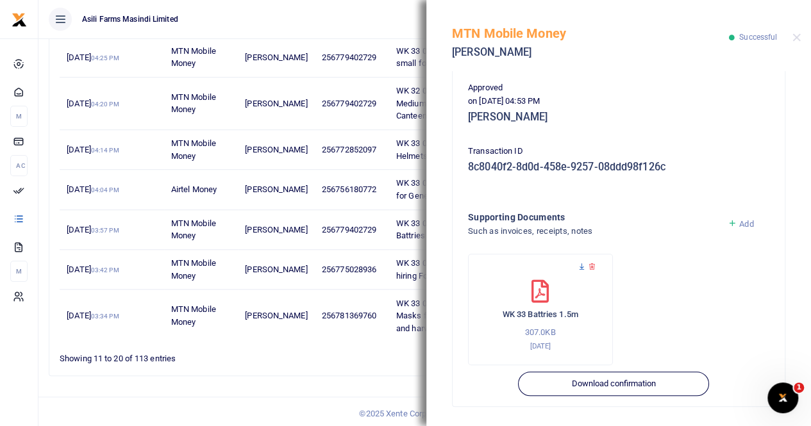
click at [580, 265] on icon at bounding box center [582, 267] width 8 height 8
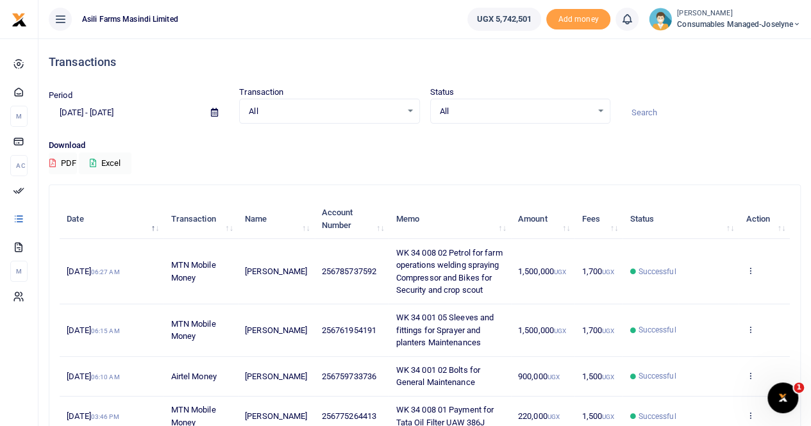
click at [721, 15] on small "[PERSON_NAME]" at bounding box center [739, 13] width 124 height 11
click at [741, 49] on link "Switch accounts" at bounding box center [752, 47] width 101 height 18
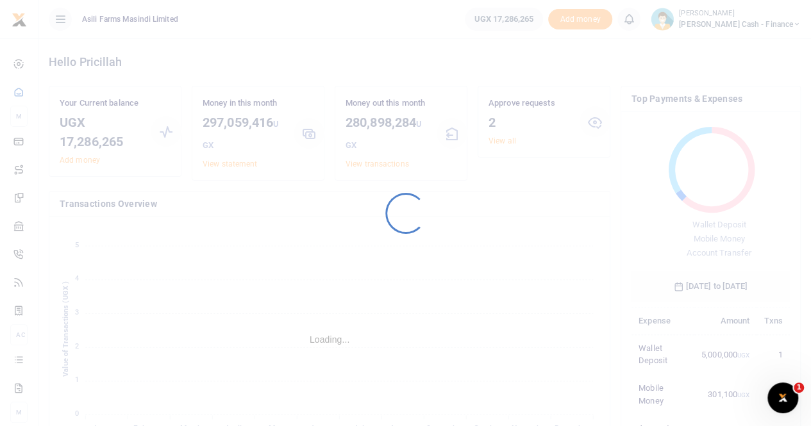
scroll to position [170, 149]
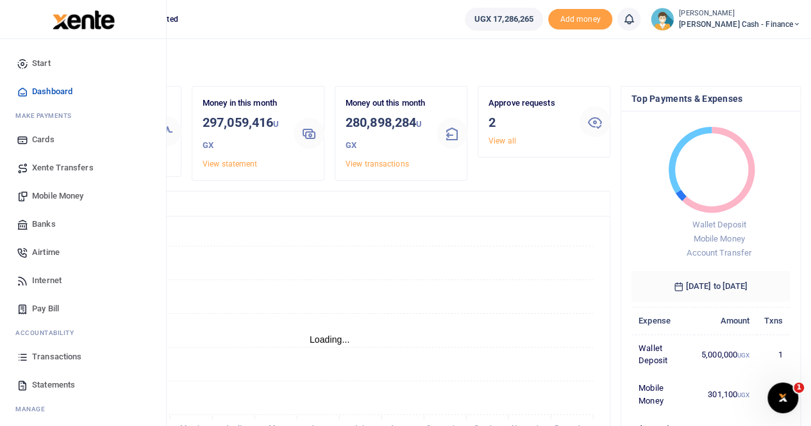
click at [64, 387] on span "Statements" at bounding box center [53, 385] width 43 height 13
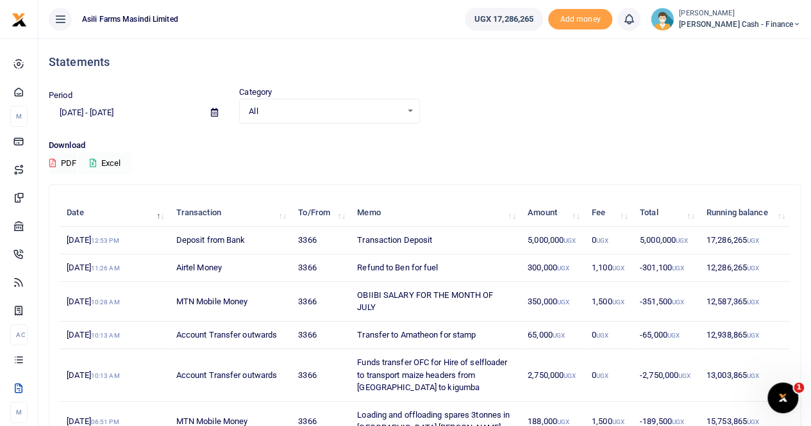
click at [108, 166] on button "Excel" at bounding box center [105, 164] width 53 height 22
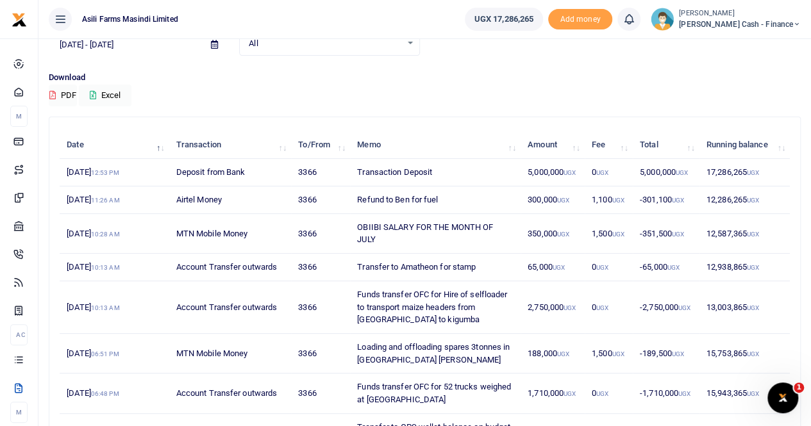
scroll to position [259, 0]
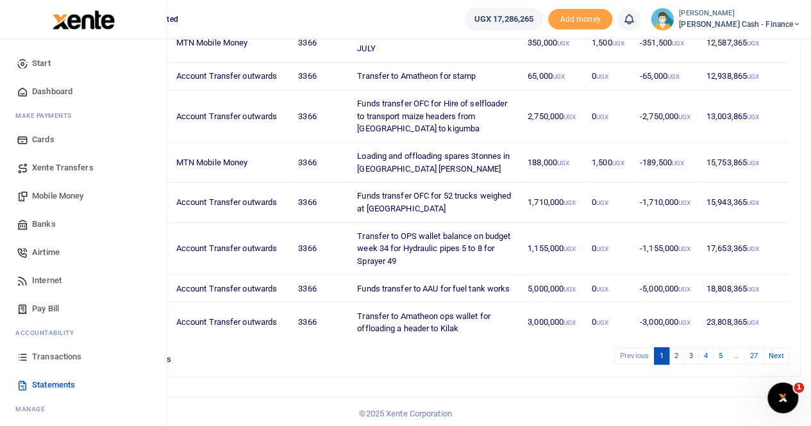
click at [54, 387] on span "Statements" at bounding box center [53, 385] width 43 height 13
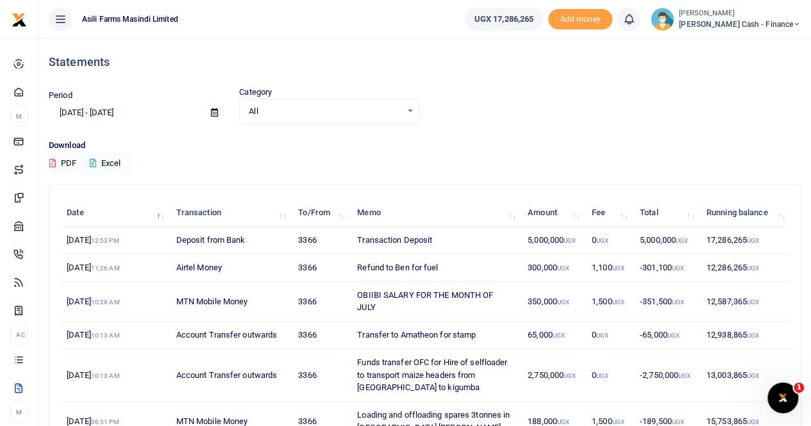
click at [103, 165] on button "Excel" at bounding box center [105, 164] width 53 height 22
